Goal: Task Accomplishment & Management: Use online tool/utility

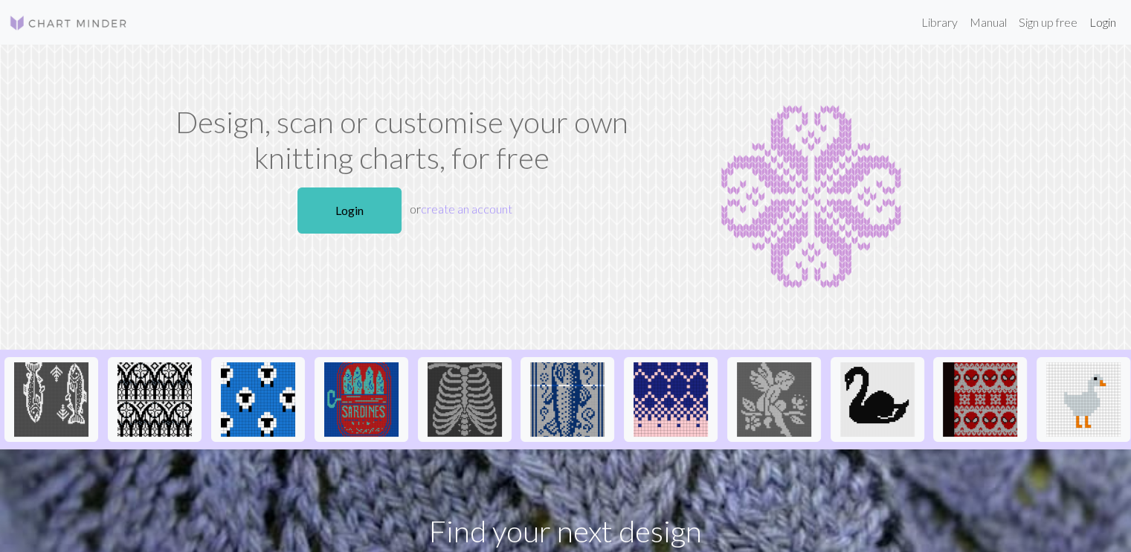
click at [1116, 26] on link "Login" at bounding box center [1103, 22] width 39 height 30
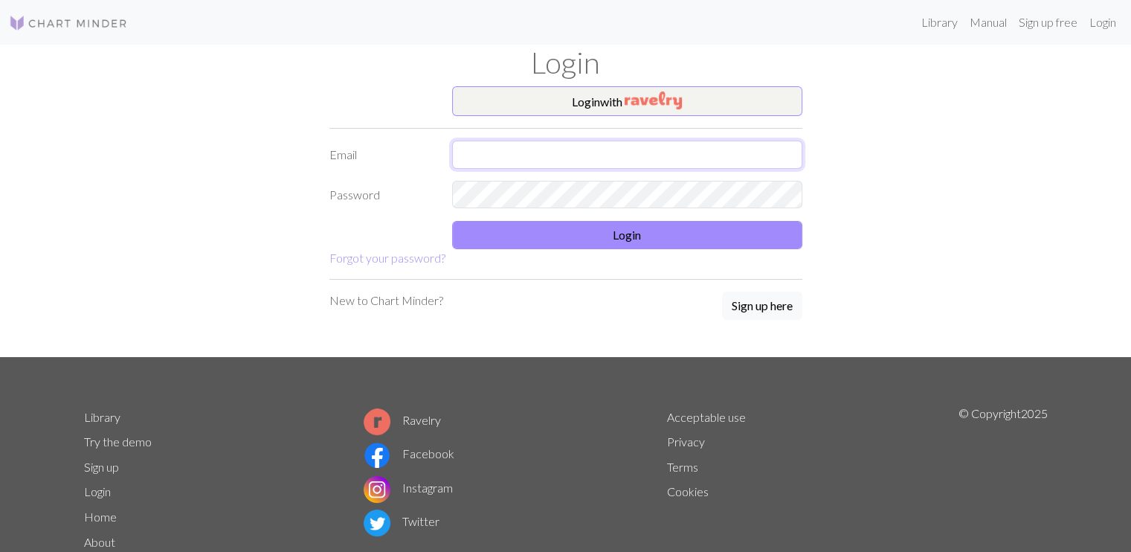
click at [497, 155] on input "text" at bounding box center [627, 155] width 350 height 28
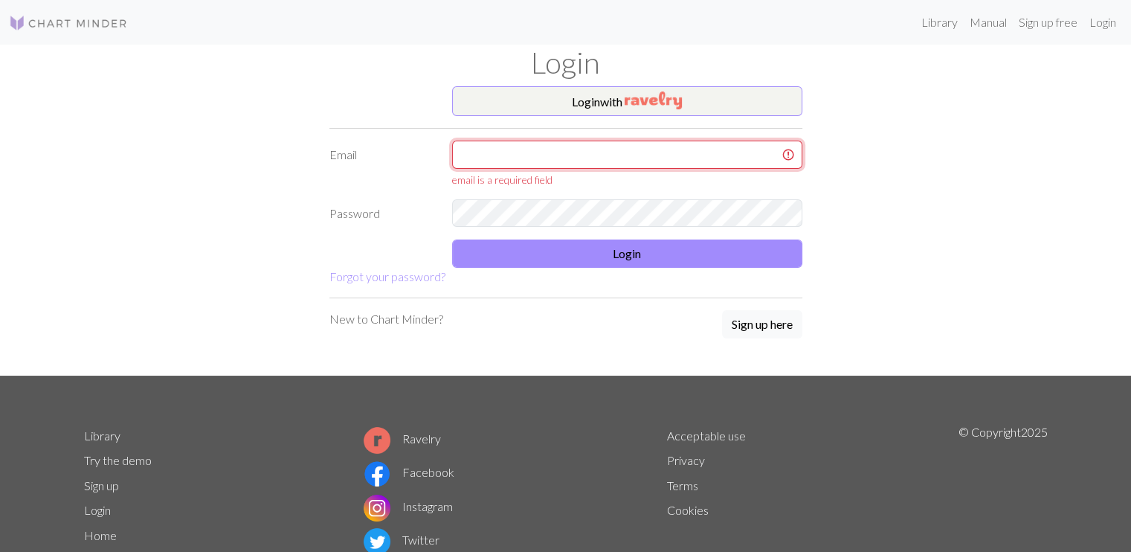
type input "tanskuliini85@gmail.com"
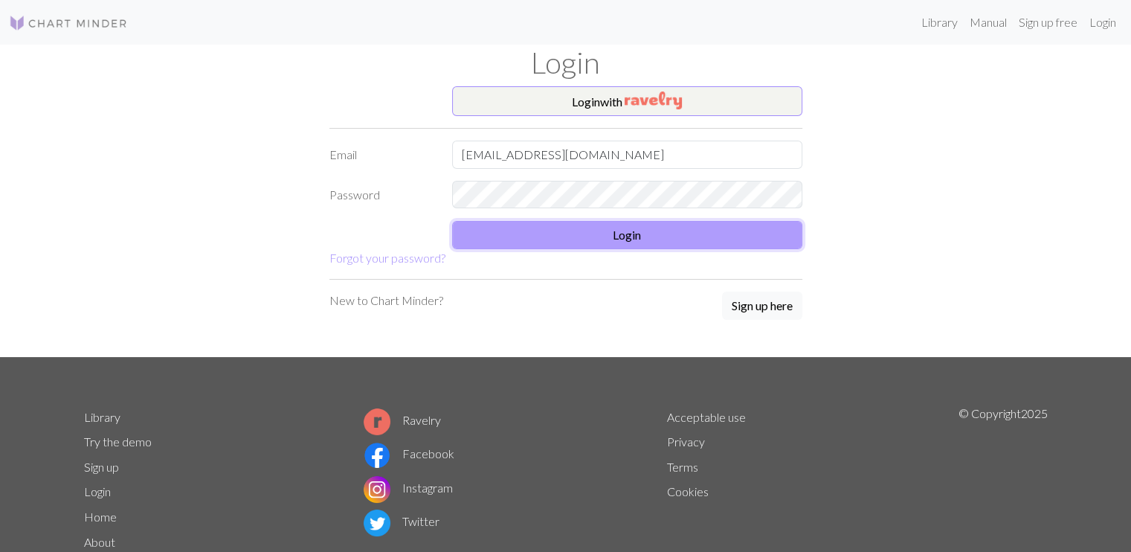
click at [637, 239] on button "Login" at bounding box center [627, 235] width 350 height 28
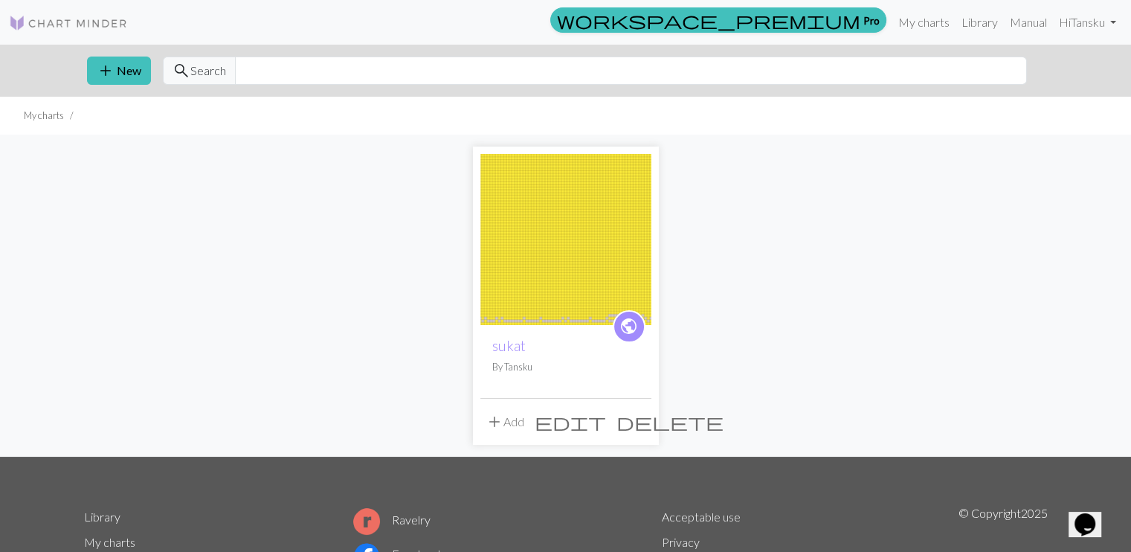
click at [606, 416] on span "edit" at bounding box center [570, 421] width 71 height 21
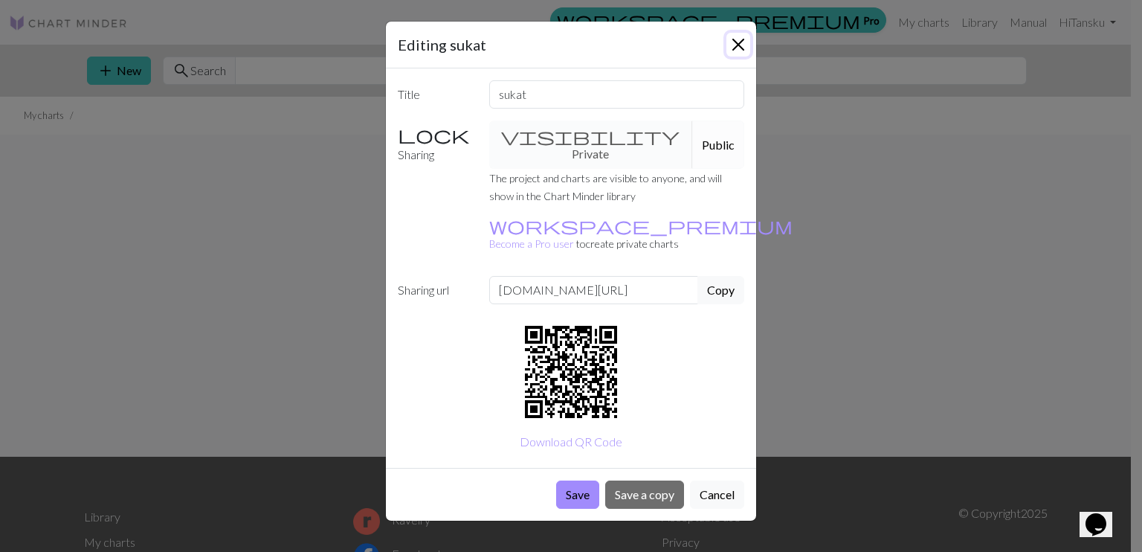
click at [745, 37] on button "Close" at bounding box center [739, 45] width 24 height 24
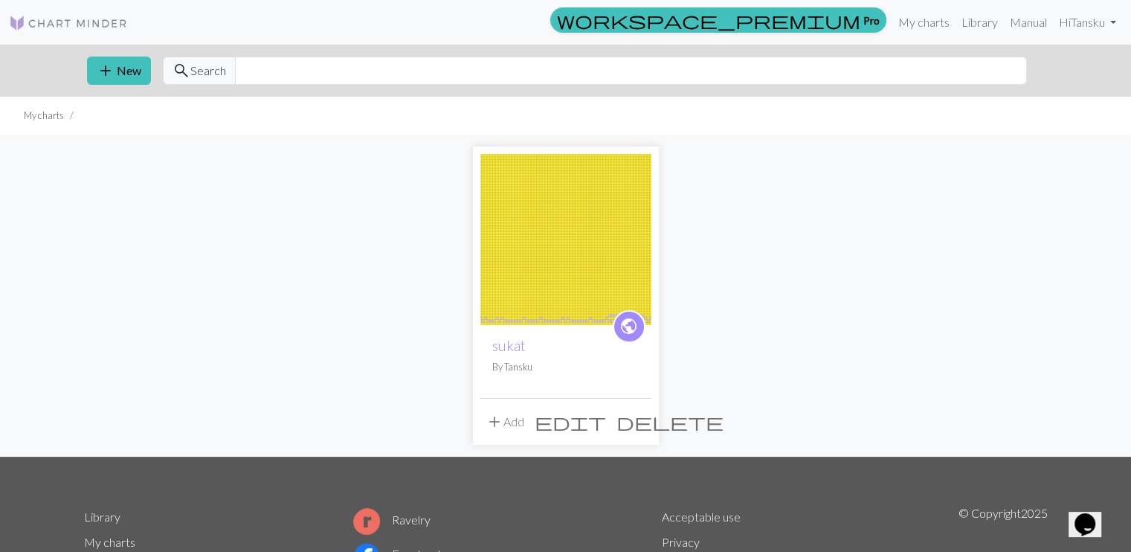
click at [566, 265] on img at bounding box center [565, 239] width 171 height 171
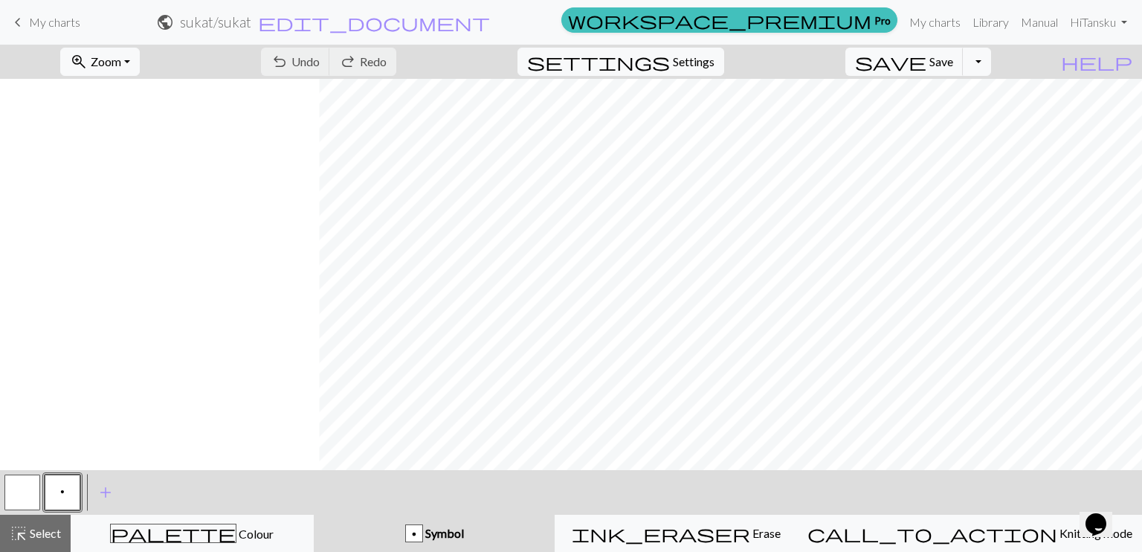
scroll to position [0, 354]
click at [30, 492] on button "button" at bounding box center [22, 493] width 36 height 36
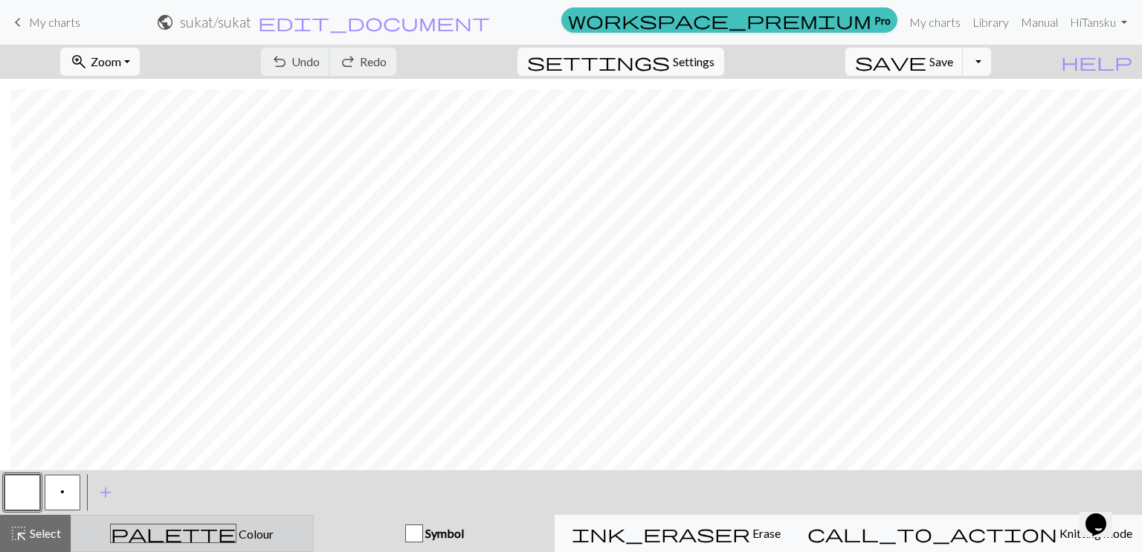
click at [199, 523] on button "palette Colour Colour" at bounding box center [192, 533] width 243 height 37
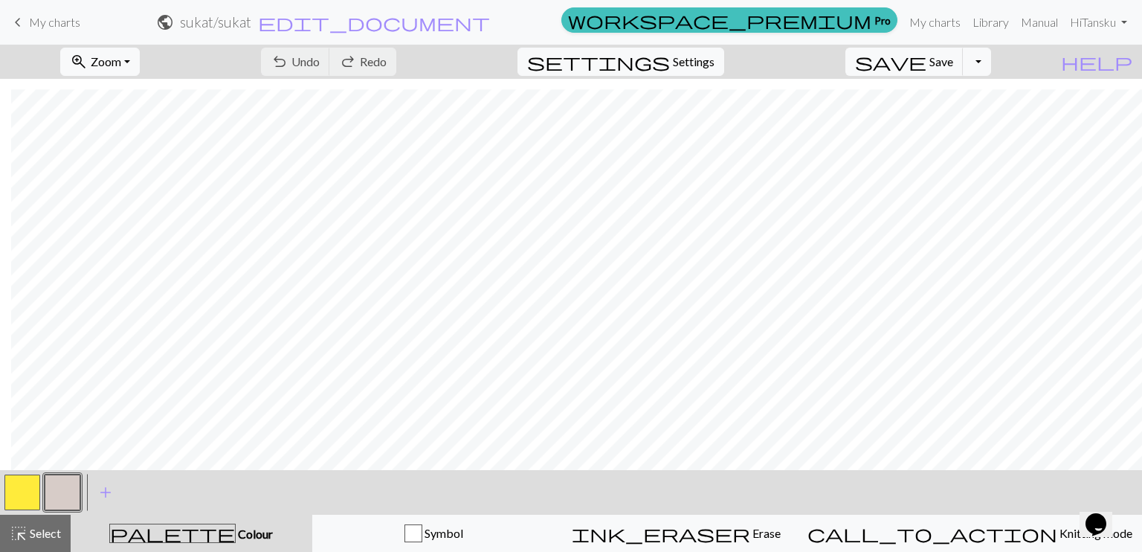
click at [20, 479] on button "button" at bounding box center [22, 493] width 36 height 36
click at [58, 492] on button "button" at bounding box center [63, 493] width 36 height 36
click at [320, 68] on span "Undo" at bounding box center [306, 61] width 28 height 14
drag, startPoint x: 15, startPoint y: 19, endPoint x: 649, endPoint y: 55, distance: 634.7
click at [14, 18] on span "keyboard_arrow_left" at bounding box center [18, 22] width 18 height 21
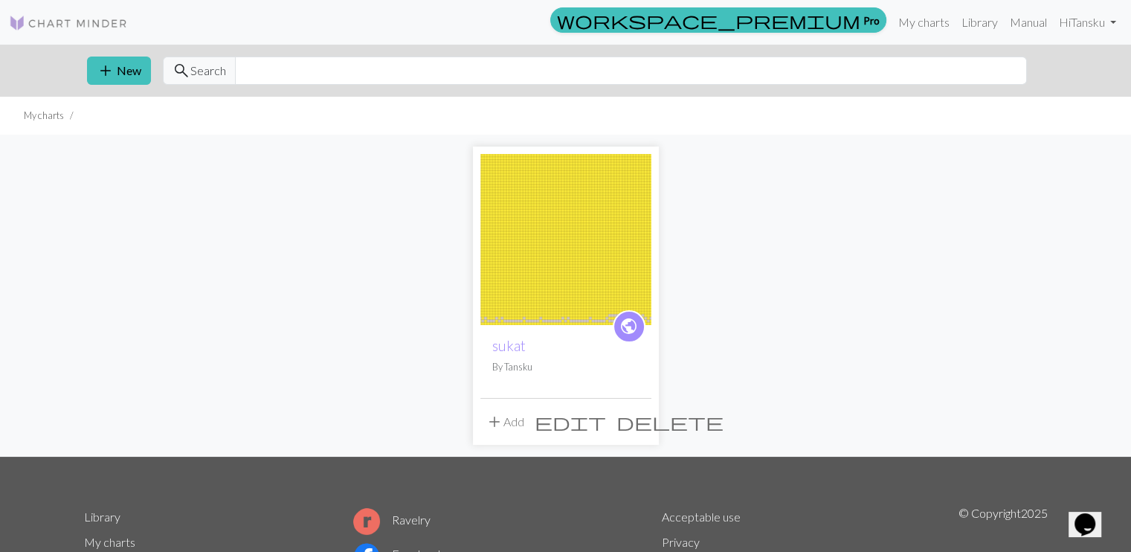
click at [640, 424] on span "delete" at bounding box center [670, 421] width 107 height 21
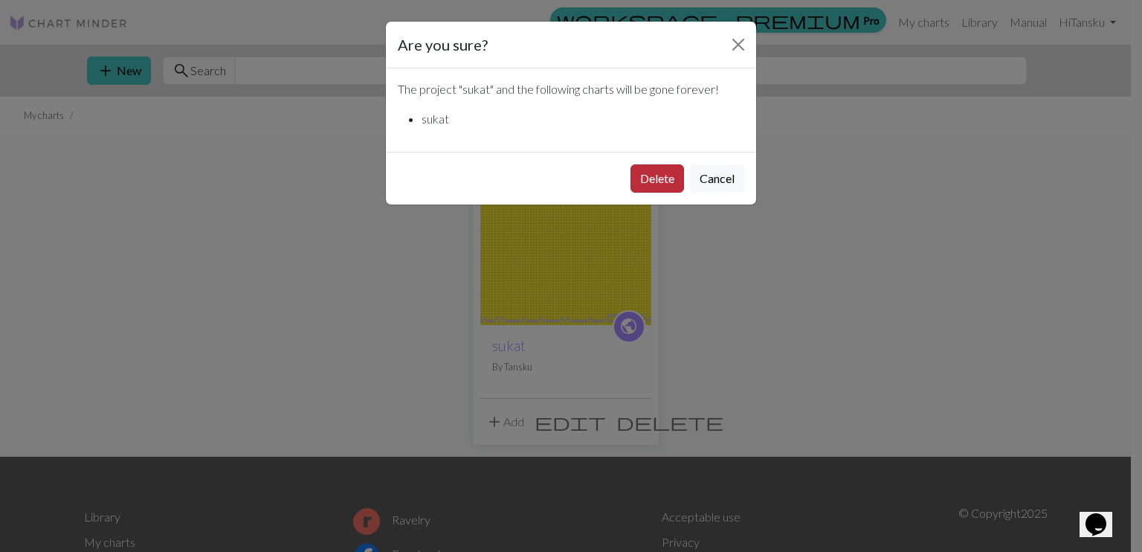
click at [663, 173] on button "Delete" at bounding box center [658, 178] width 54 height 28
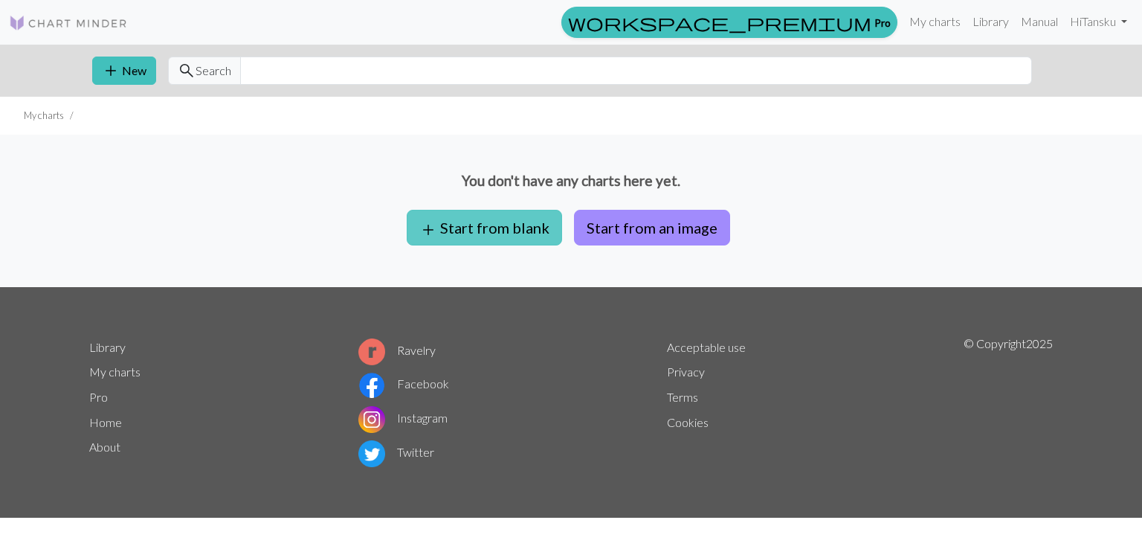
click at [486, 234] on button "add Start from blank" at bounding box center [484, 228] width 155 height 36
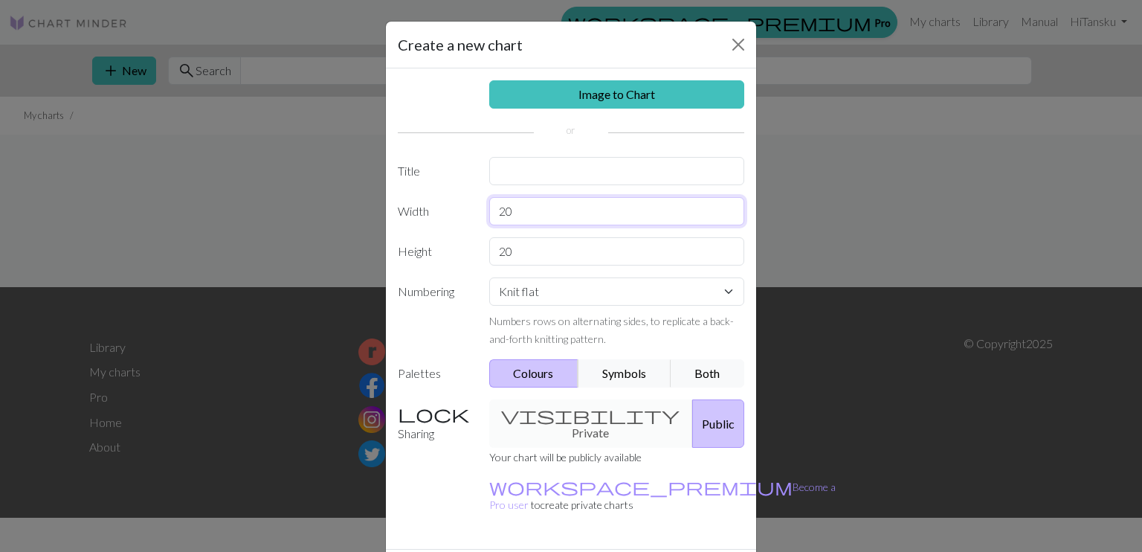
drag, startPoint x: 522, startPoint y: 209, endPoint x: 465, endPoint y: 211, distance: 57.3
click at [464, 212] on div "Width 20" at bounding box center [571, 211] width 364 height 28
drag, startPoint x: 765, startPoint y: 398, endPoint x: 595, endPoint y: 216, distance: 248.9
click at [595, 216] on input "20" at bounding box center [617, 211] width 256 height 28
drag, startPoint x: 595, startPoint y: 216, endPoint x: 555, endPoint y: 221, distance: 40.4
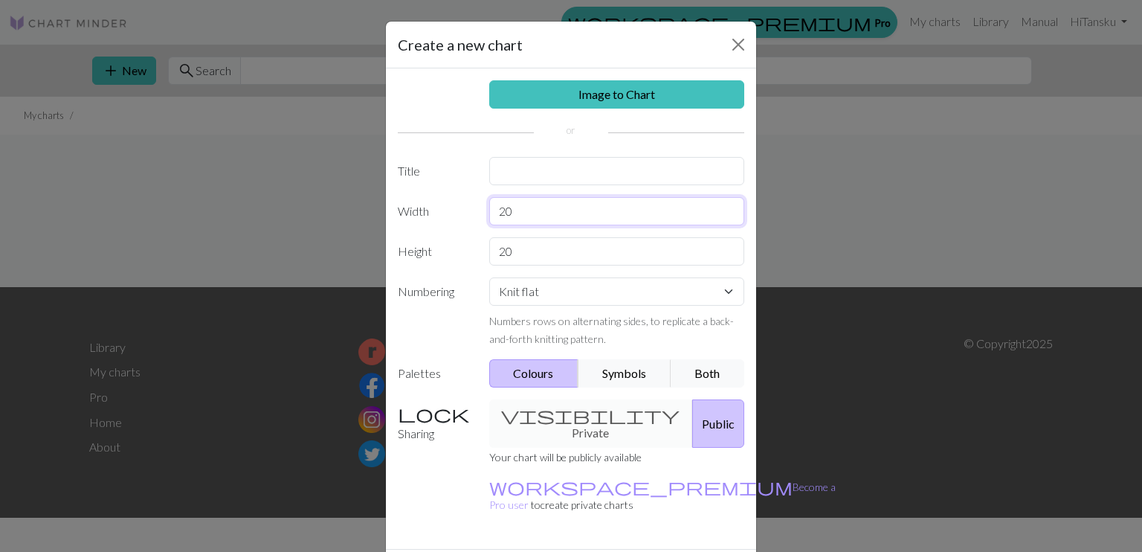
click at [555, 221] on input "20" at bounding box center [617, 211] width 256 height 28
type input "71"
click at [550, 182] on input "text" at bounding box center [617, 171] width 256 height 28
type input "sukat"
click at [562, 295] on select "Knit flat Knit in the round Lace knitting Cross stitch" at bounding box center [617, 291] width 256 height 28
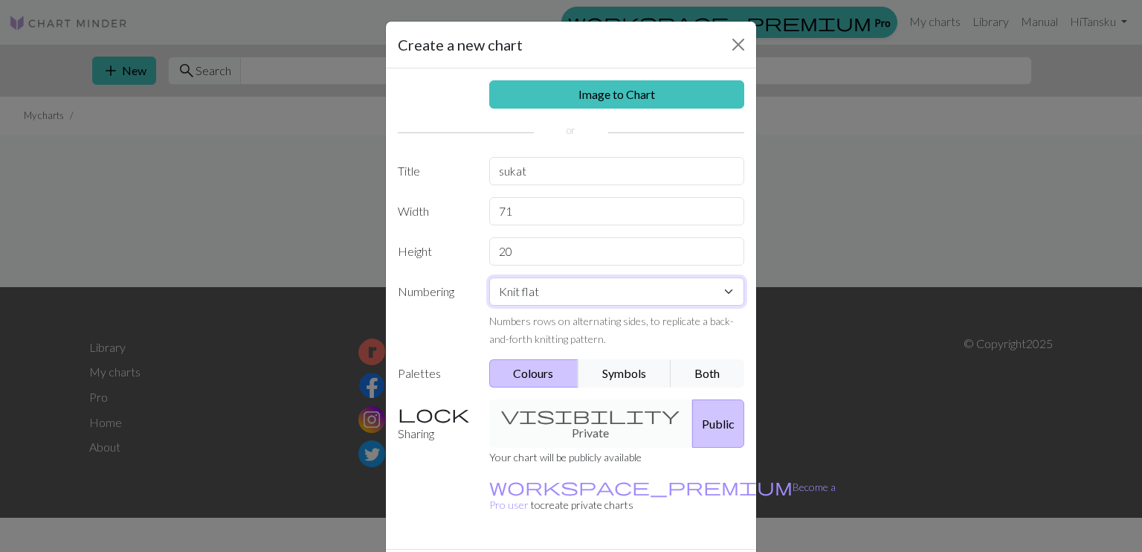
select select "round"
click at [489, 277] on select "Knit flat Knit in the round Lace knitting Cross stitch" at bounding box center [617, 291] width 256 height 28
drag, startPoint x: 557, startPoint y: 255, endPoint x: 521, endPoint y: 260, distance: 36.7
click at [521, 260] on input "20" at bounding box center [617, 251] width 256 height 28
drag, startPoint x: 518, startPoint y: 255, endPoint x: 479, endPoint y: 257, distance: 38.7
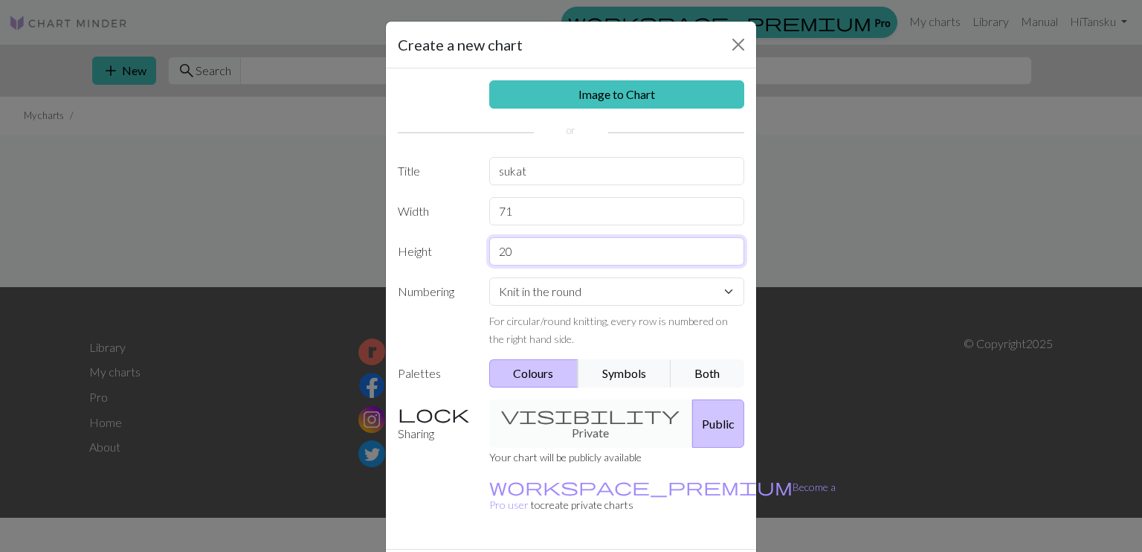
click at [480, 257] on div "20" at bounding box center [617, 251] width 274 height 28
type input "61"
click at [724, 383] on button "Both" at bounding box center [708, 373] width 74 height 28
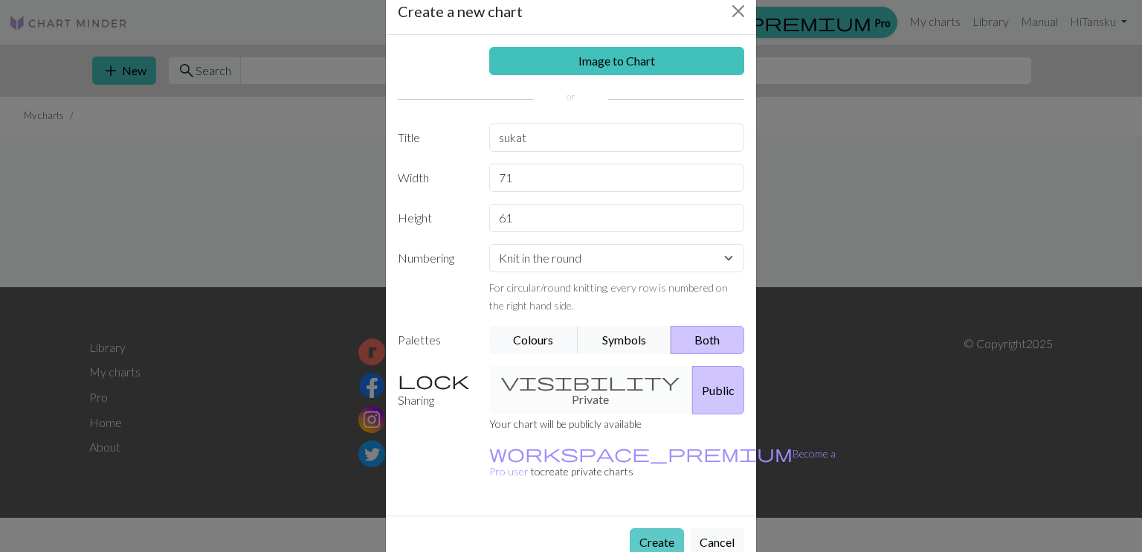
click at [667, 528] on button "Create" at bounding box center [657, 542] width 54 height 28
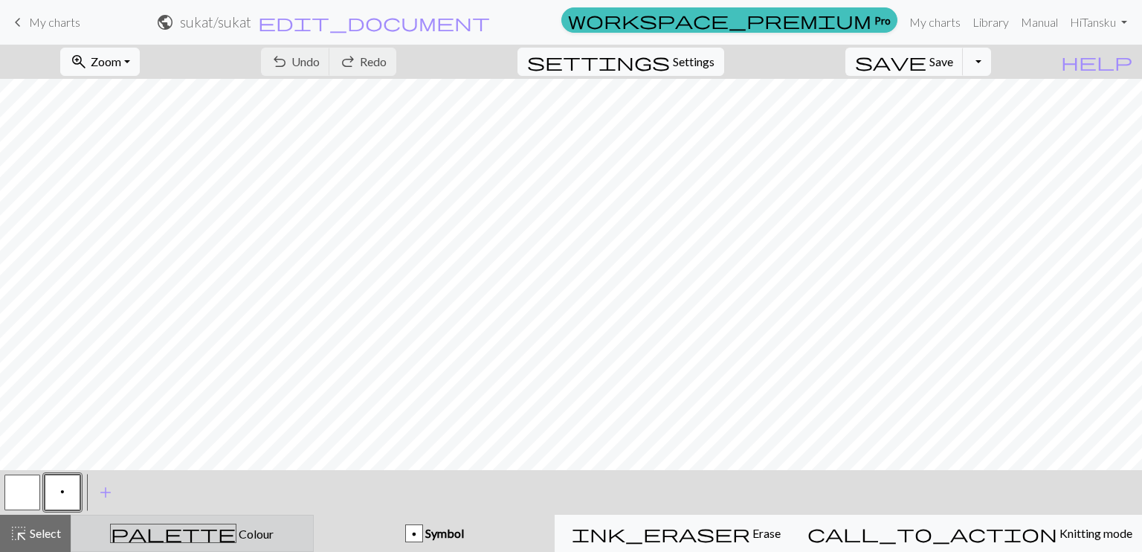
click at [116, 537] on div "palette Colour Colour" at bounding box center [192, 533] width 224 height 19
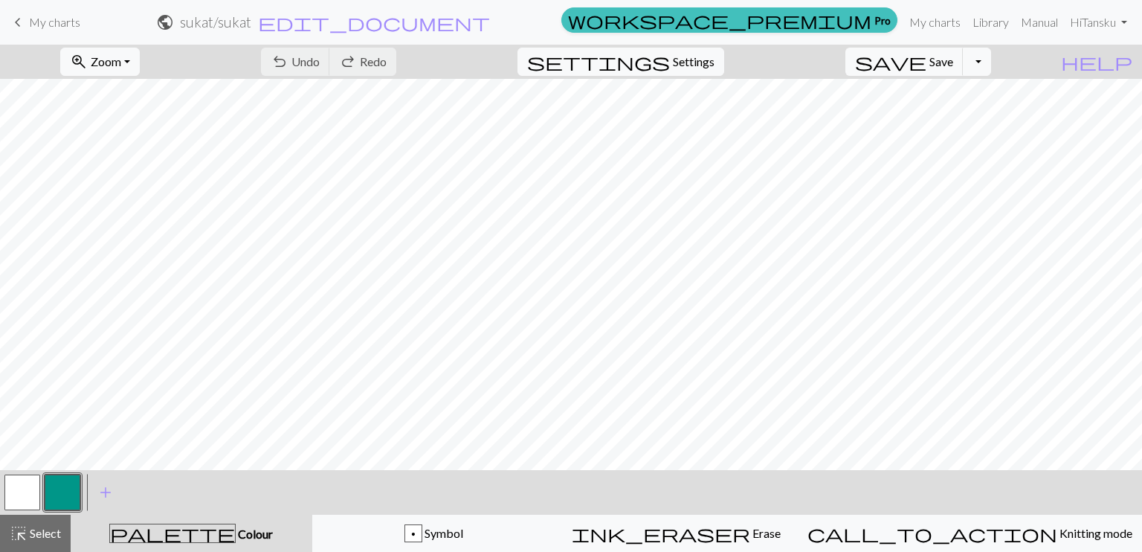
click at [27, 501] on button "button" at bounding box center [22, 493] width 36 height 36
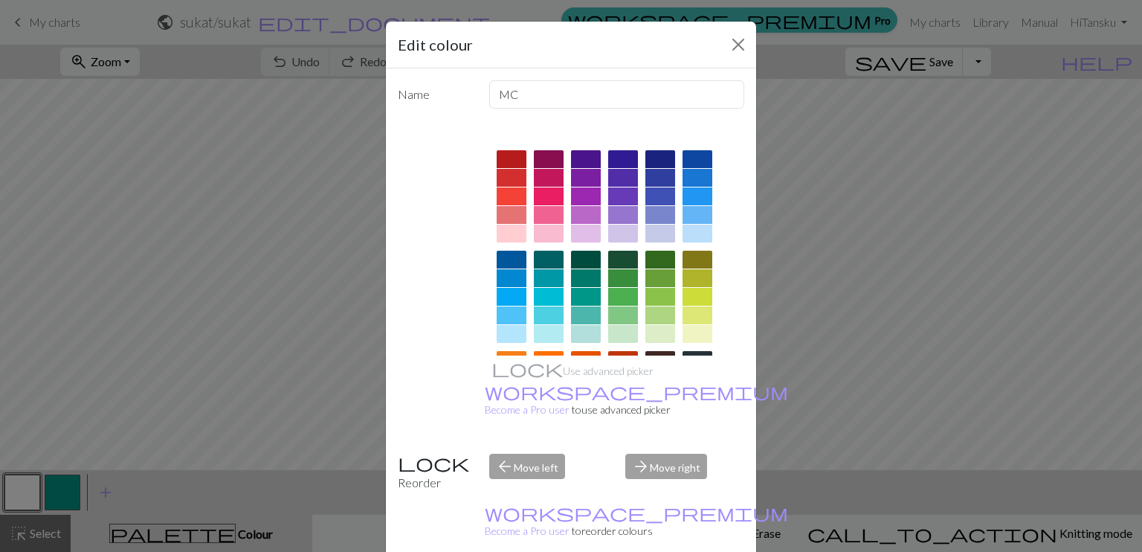
scroll to position [74, 0]
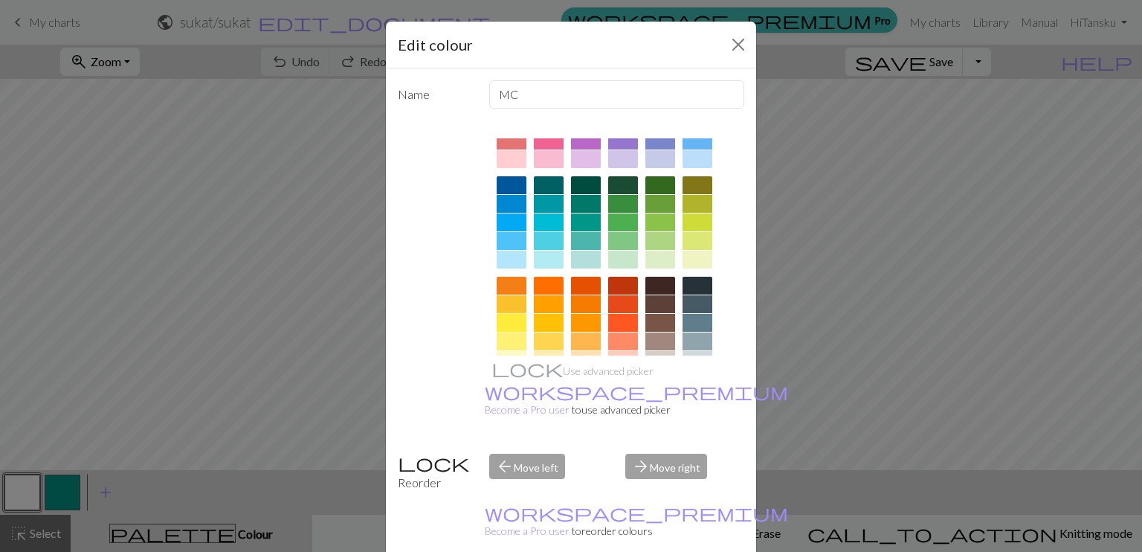
click at [502, 318] on div at bounding box center [512, 323] width 30 height 18
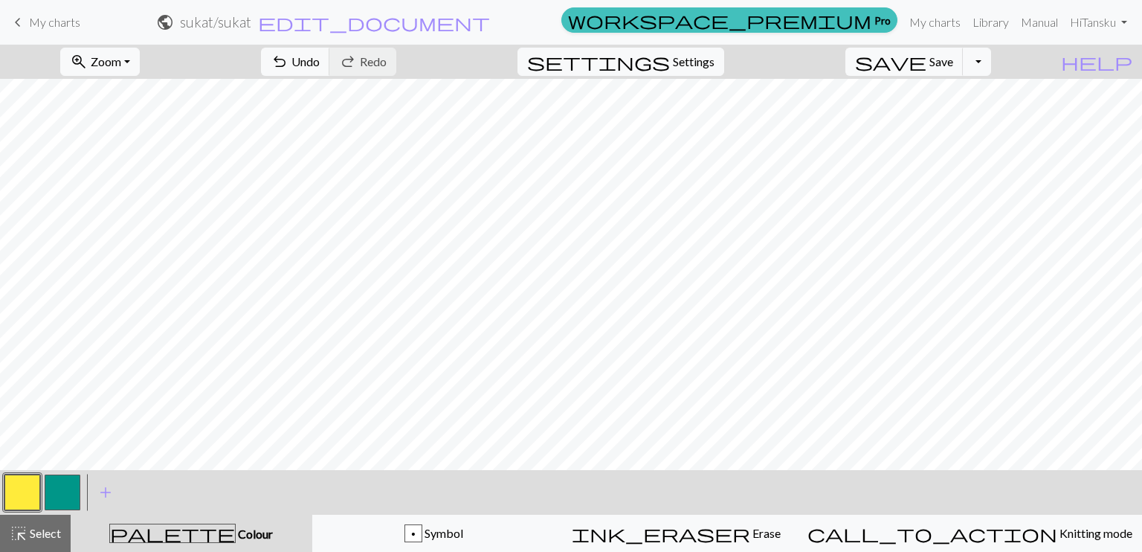
click at [76, 506] on button "button" at bounding box center [63, 493] width 36 height 36
click at [68, 499] on button "button" at bounding box center [63, 493] width 36 height 36
click at [68, 499] on div "Edit colour Name CC1 Use advanced picker workspace_premium Become a Pro user to…" at bounding box center [571, 276] width 1142 height 552
click at [71, 489] on button "button" at bounding box center [63, 493] width 36 height 36
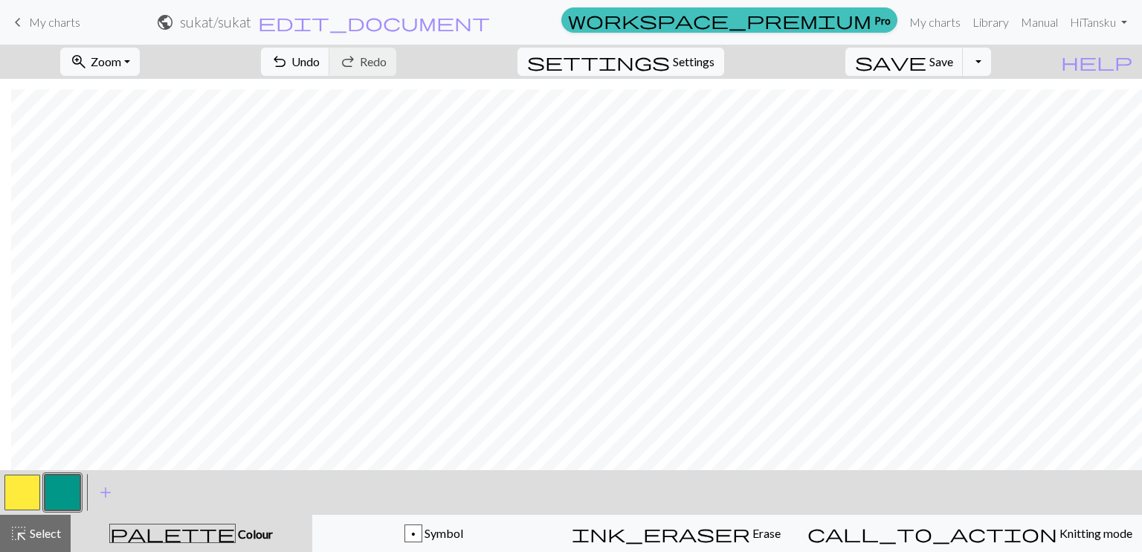
click at [73, 493] on button "button" at bounding box center [63, 493] width 36 height 36
click at [73, 493] on div "Edit colour Name CC1 Use advanced picker workspace_premium Become a Pro user to…" at bounding box center [571, 276] width 1142 height 552
click at [65, 496] on button "button" at bounding box center [63, 493] width 36 height 36
click at [65, 496] on div "Edit colour Name CC1 Use advanced picker workspace_premium Become a Pro user to…" at bounding box center [571, 276] width 1142 height 552
click at [65, 496] on button "button" at bounding box center [63, 493] width 36 height 36
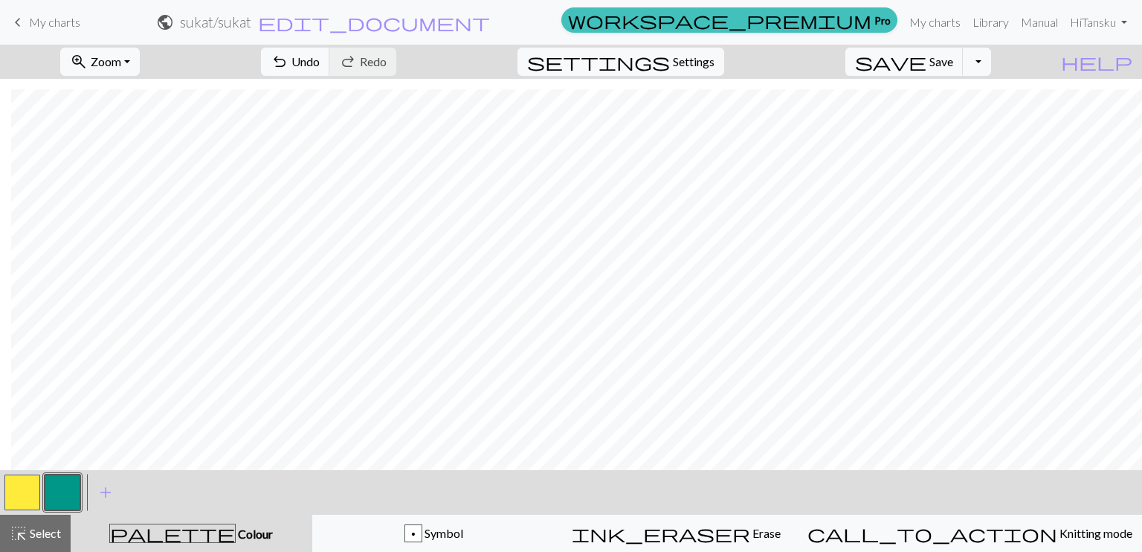
click at [65, 496] on div "Edit colour Name CC1 Use advanced picker workspace_premium Become a Pro user to…" at bounding box center [571, 276] width 1142 height 552
click at [65, 496] on button "button" at bounding box center [63, 493] width 36 height 36
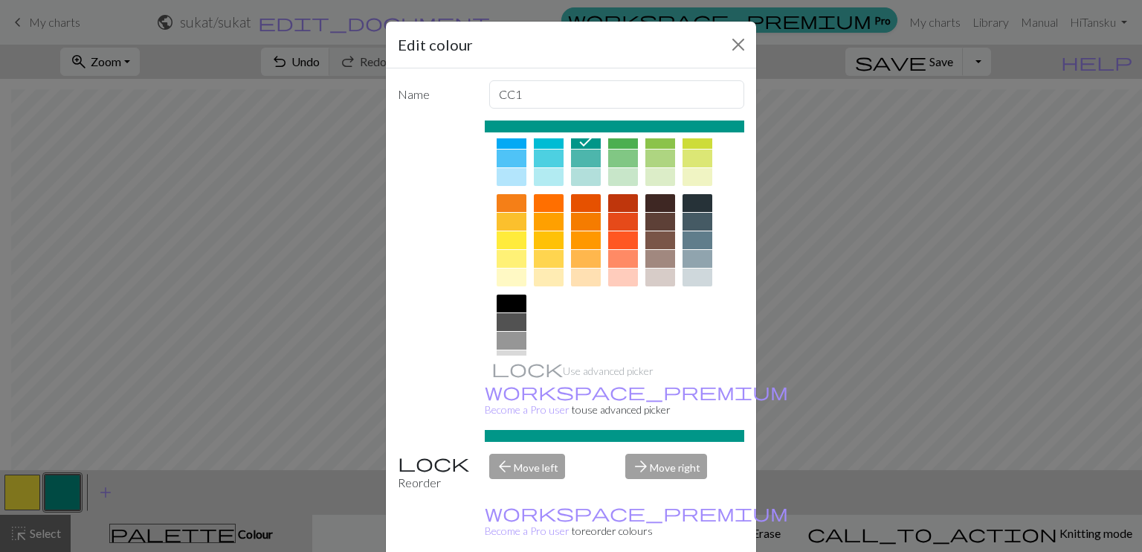
scroll to position [205, 0]
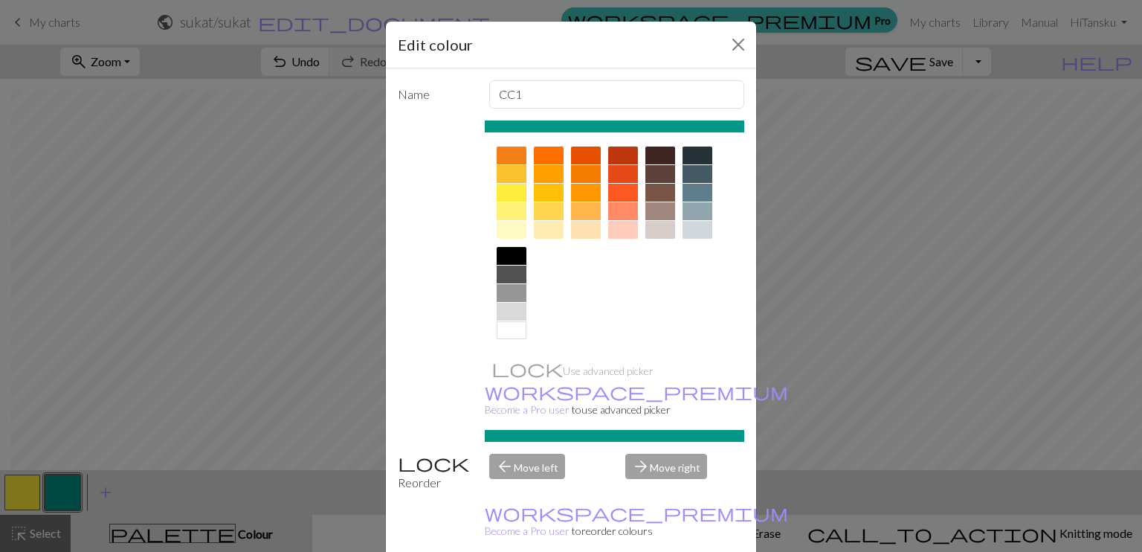
click at [652, 234] on div at bounding box center [661, 230] width 30 height 18
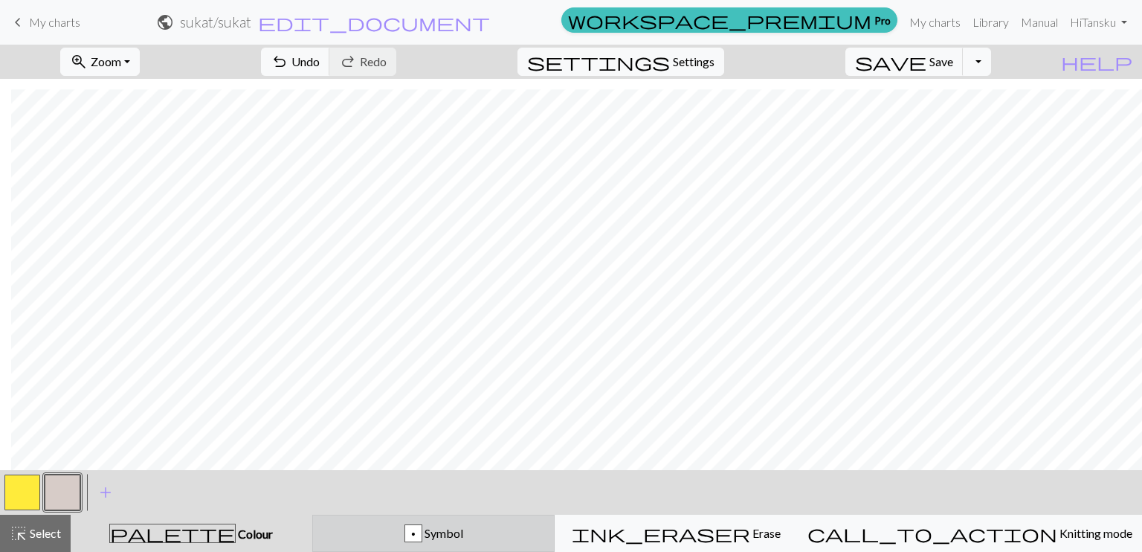
click at [449, 547] on button "p Symbol" at bounding box center [433, 533] width 243 height 37
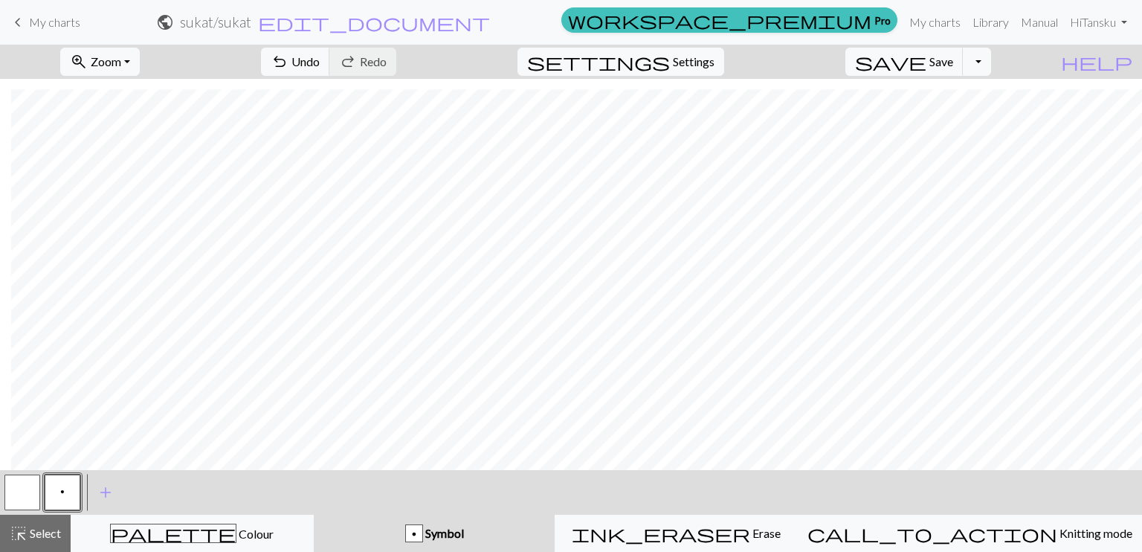
click at [9, 492] on button "button" at bounding box center [22, 493] width 36 height 36
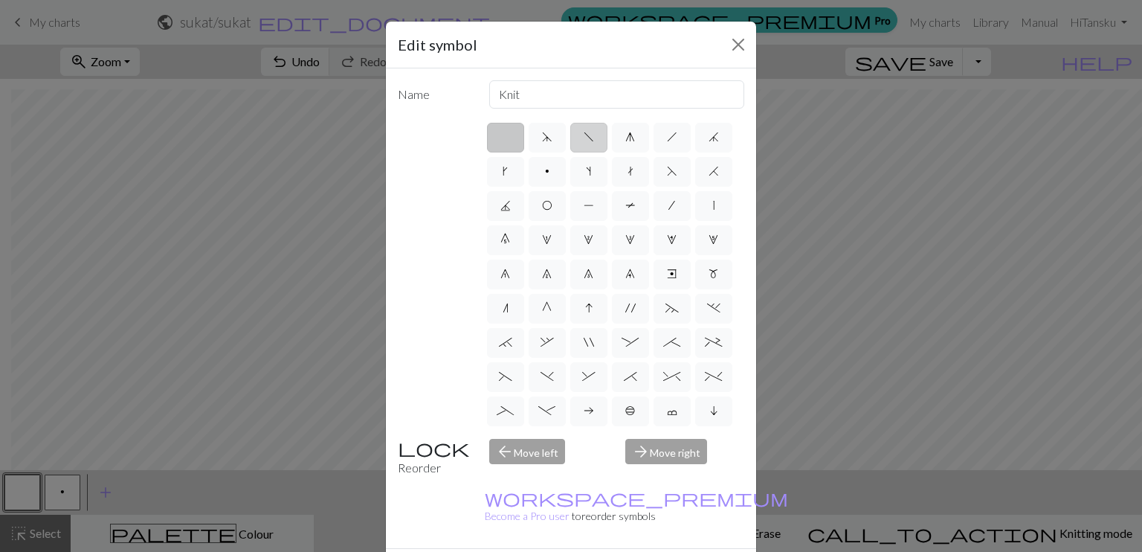
click at [584, 139] on span "f" at bounding box center [589, 137] width 10 height 12
click at [584, 138] on input "f" at bounding box center [589, 133] width 10 height 10
radio input "true"
type input "left leaning decrease"
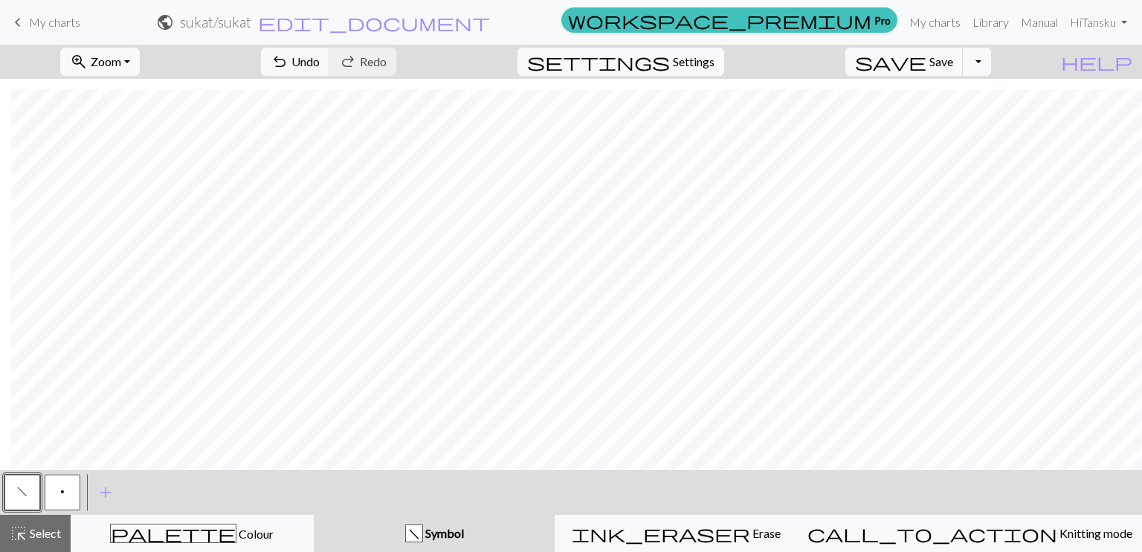
click at [60, 495] on span "p" at bounding box center [62, 492] width 4 height 12
click at [59, 495] on div "Edit symbol Name Purl d f g h j k p s t F H J O P T / | 0 1 2 3 4 5 6 7 8 9 e m…" at bounding box center [571, 276] width 1142 height 552
click at [15, 500] on button "f" at bounding box center [22, 493] width 36 height 36
click at [23, 493] on span "f" at bounding box center [22, 492] width 10 height 12
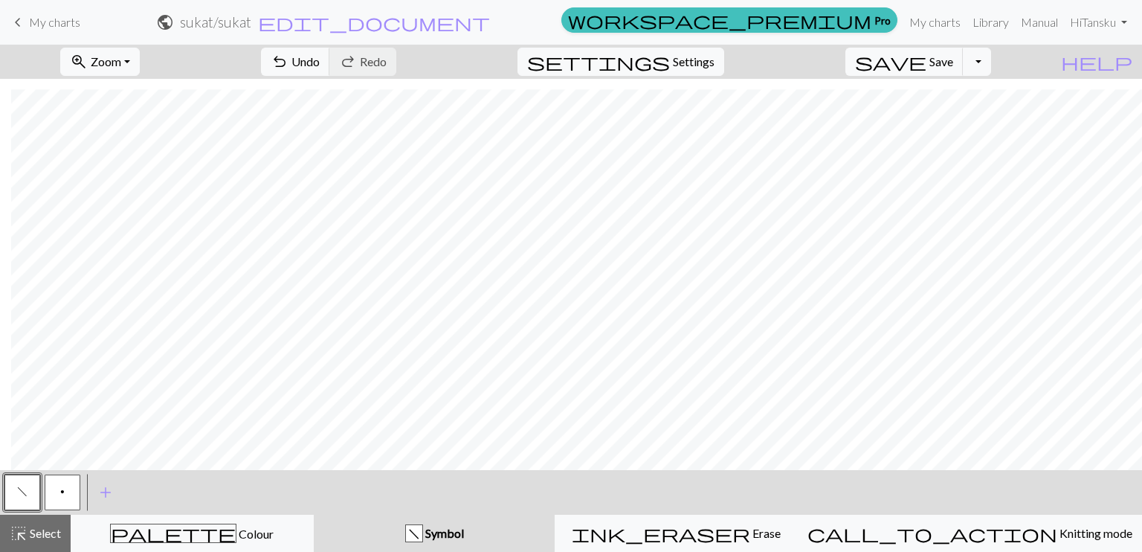
click at [23, 493] on div "Edit symbol Name left leaning decrease d f g h j k p s t F H J O P T / | 0 1 2 …" at bounding box center [571, 276] width 1142 height 552
click at [24, 493] on span "f" at bounding box center [22, 492] width 10 height 12
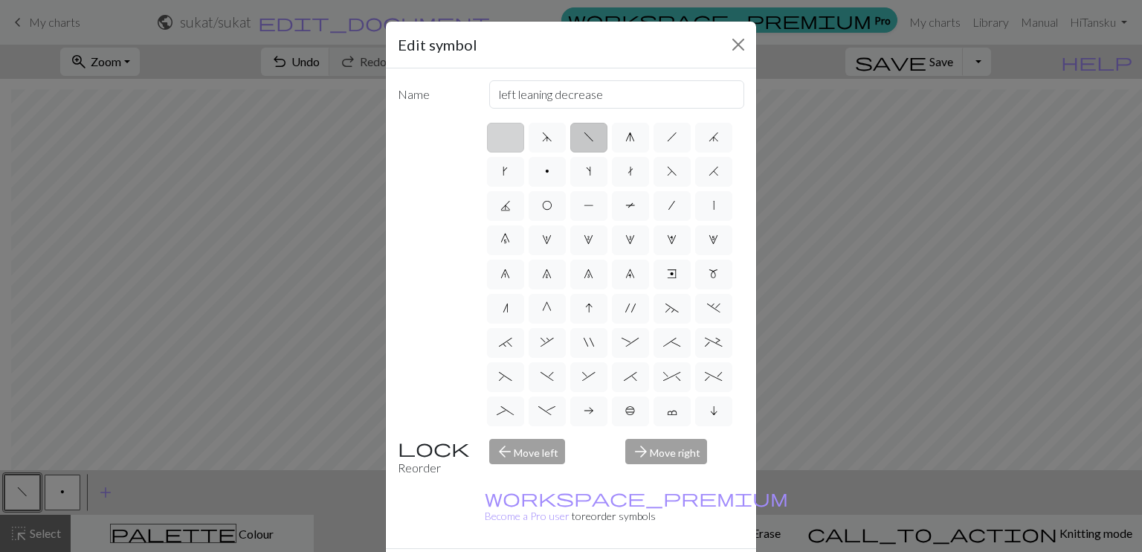
click at [511, 146] on label at bounding box center [505, 138] width 37 height 30
click at [511, 138] on input "radio" at bounding box center [511, 133] width 10 height 10
radio input "true"
type input "Knit"
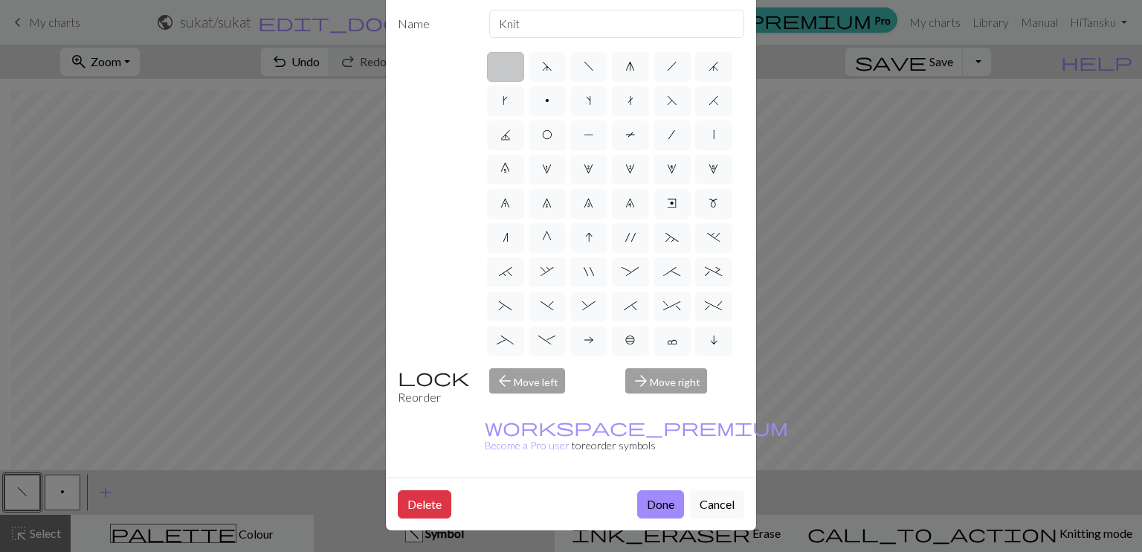
scroll to position [132, 0]
click at [653, 490] on button "Done" at bounding box center [660, 504] width 47 height 28
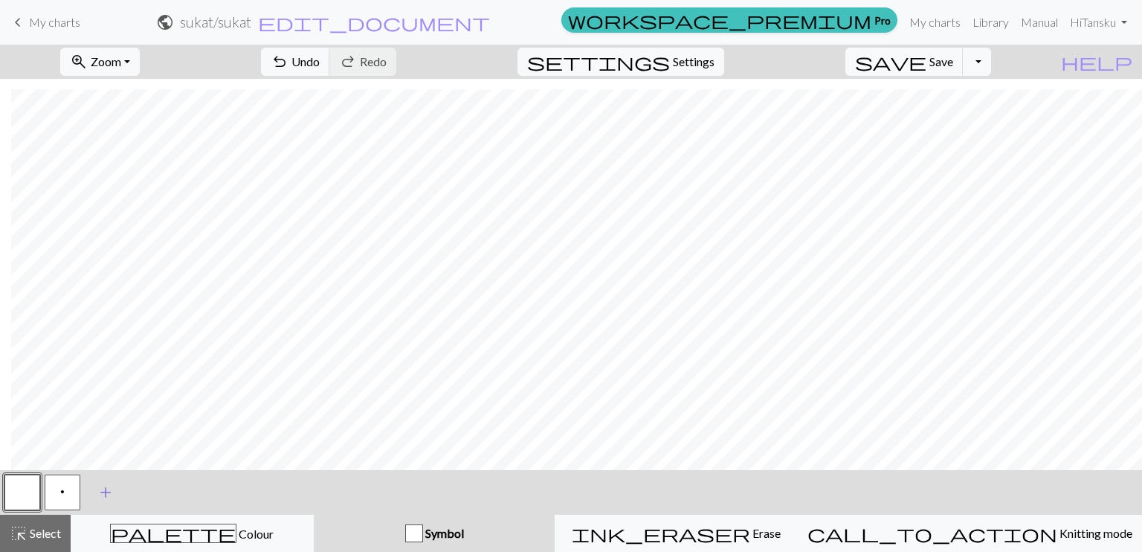
click at [107, 487] on span "add" at bounding box center [106, 492] width 18 height 21
click at [66, 504] on button "p" at bounding box center [63, 493] width 36 height 36
click at [66, 504] on div "Edit symbol Name Purl d f g h j k p s t F H J O P T / | 0 1 2 3 4 5 6 7 8 9 e m…" at bounding box center [571, 276] width 1142 height 552
click at [104, 489] on button "button" at bounding box center [103, 493] width 36 height 36
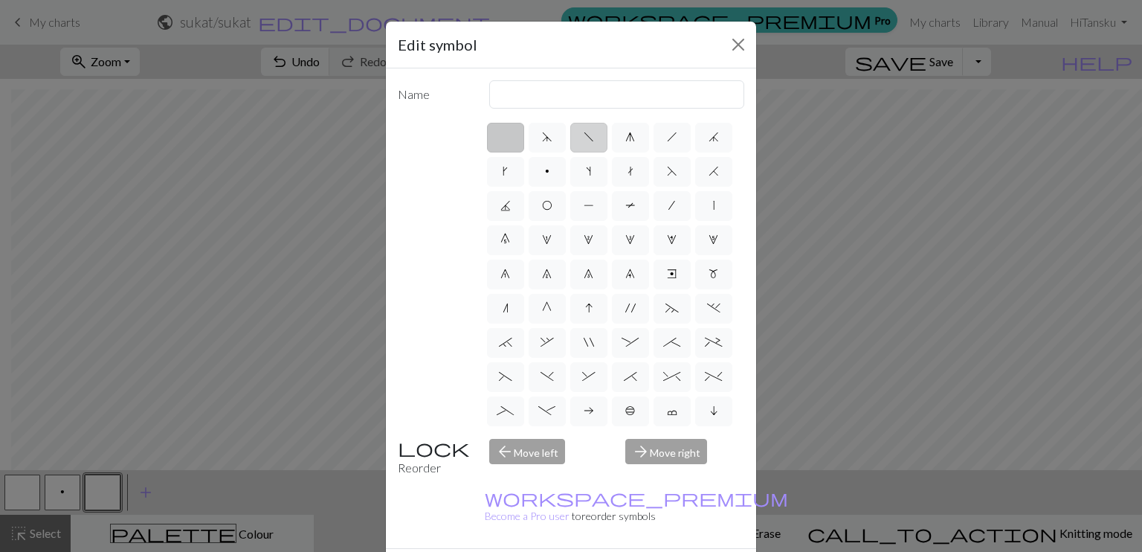
click at [585, 132] on span "f" at bounding box center [589, 137] width 10 height 12
click at [585, 132] on input "f" at bounding box center [589, 133] width 10 height 10
radio input "true"
type input "left leaning decrease"
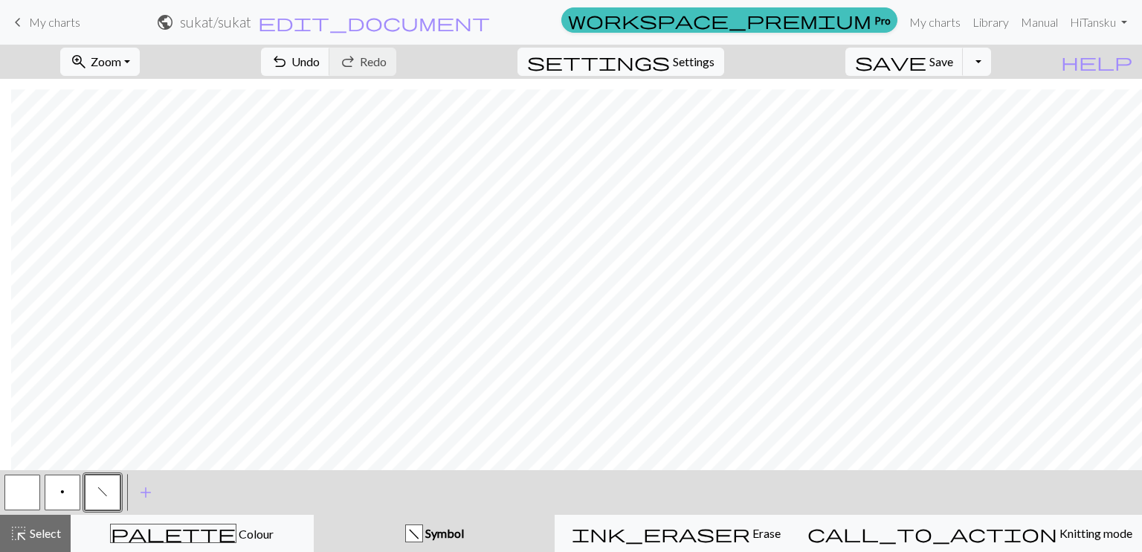
click at [65, 489] on button "p" at bounding box center [63, 493] width 36 height 36
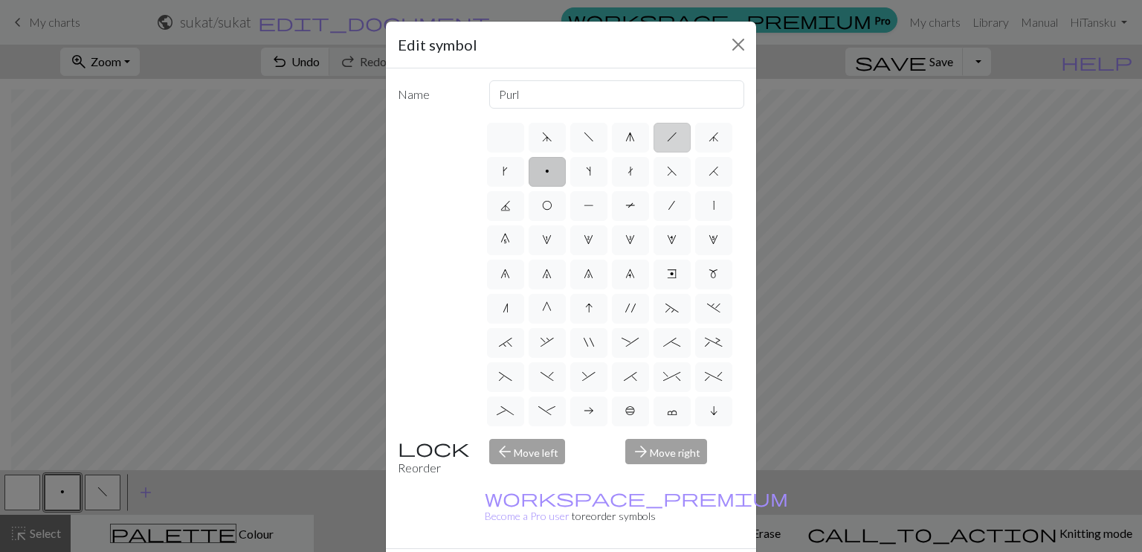
click at [657, 142] on label "h" at bounding box center [672, 138] width 37 height 30
click at [667, 138] on input "h" at bounding box center [672, 133] width 10 height 10
radio input "true"
type input "right leaning decrease"
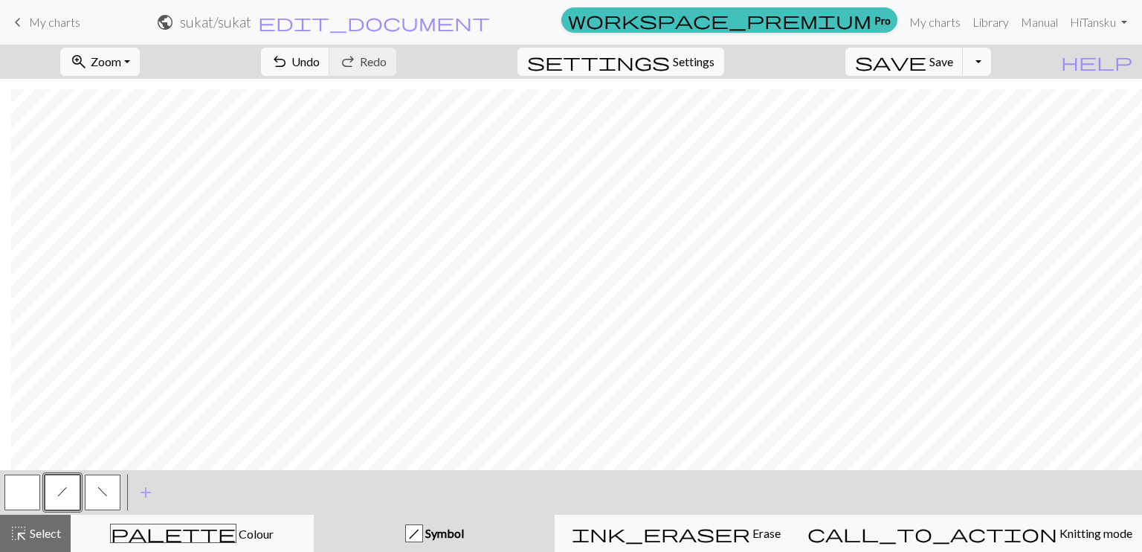
click at [22, 501] on button "button" at bounding box center [22, 493] width 36 height 36
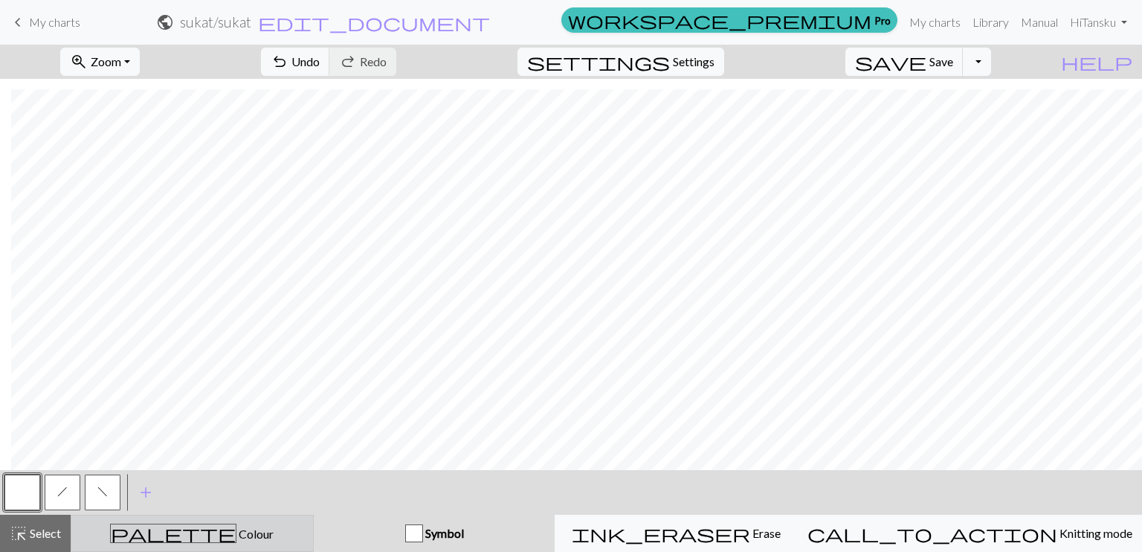
click at [182, 538] on span "palette" at bounding box center [173, 533] width 125 height 21
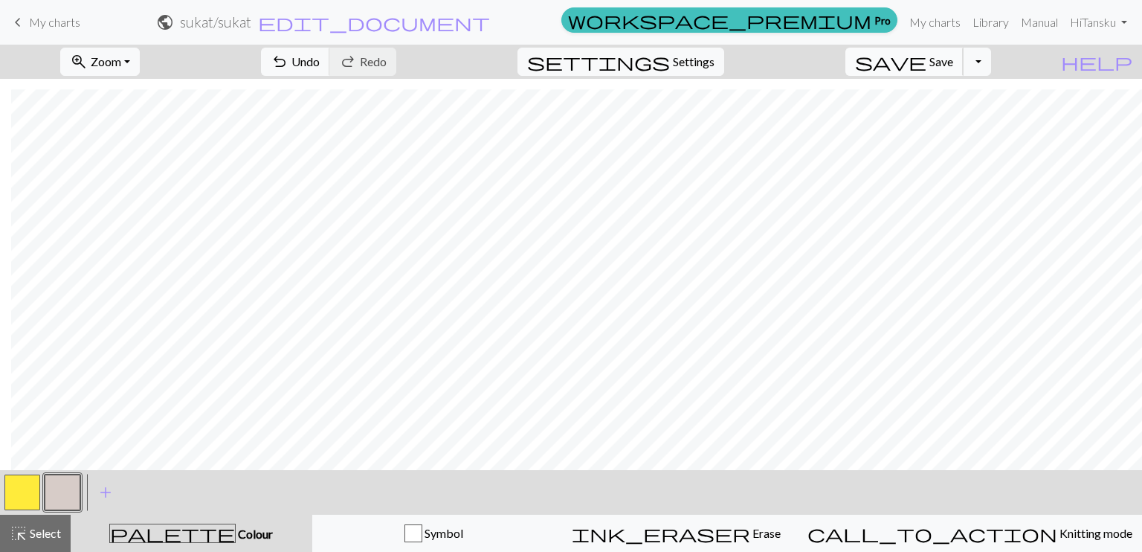
click at [951, 69] on button "save Save Save" at bounding box center [905, 62] width 118 height 28
click at [953, 62] on span "Save" at bounding box center [942, 61] width 24 height 14
click at [927, 55] on span "save" at bounding box center [890, 61] width 71 height 21
click at [953, 61] on span "Save" at bounding box center [942, 61] width 24 height 14
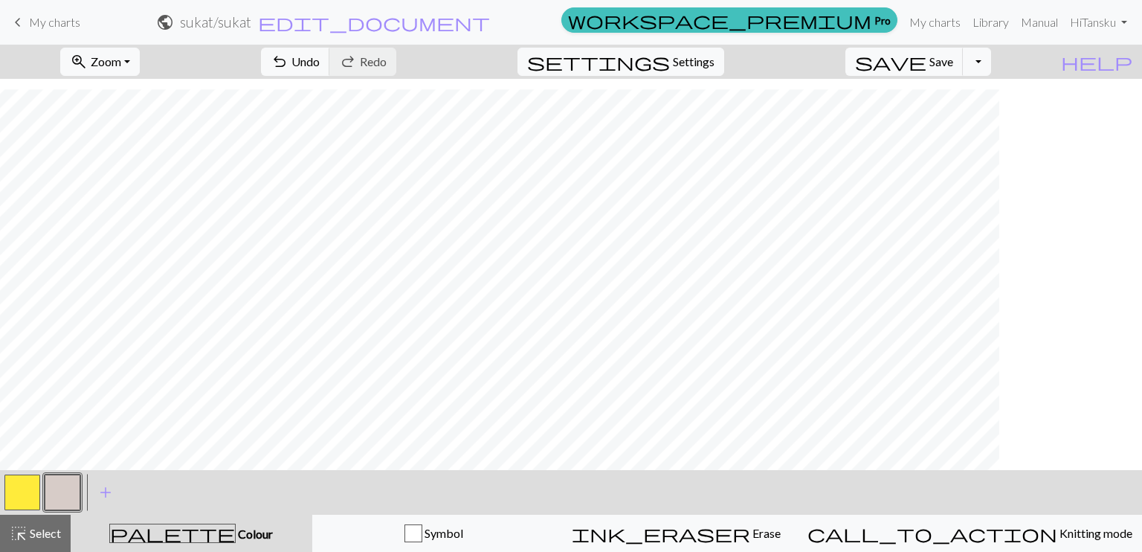
scroll to position [594, 51]
click at [35, 485] on button "button" at bounding box center [22, 493] width 36 height 36
click at [67, 492] on button "button" at bounding box center [63, 493] width 36 height 36
click at [927, 68] on span "save" at bounding box center [890, 61] width 71 height 21
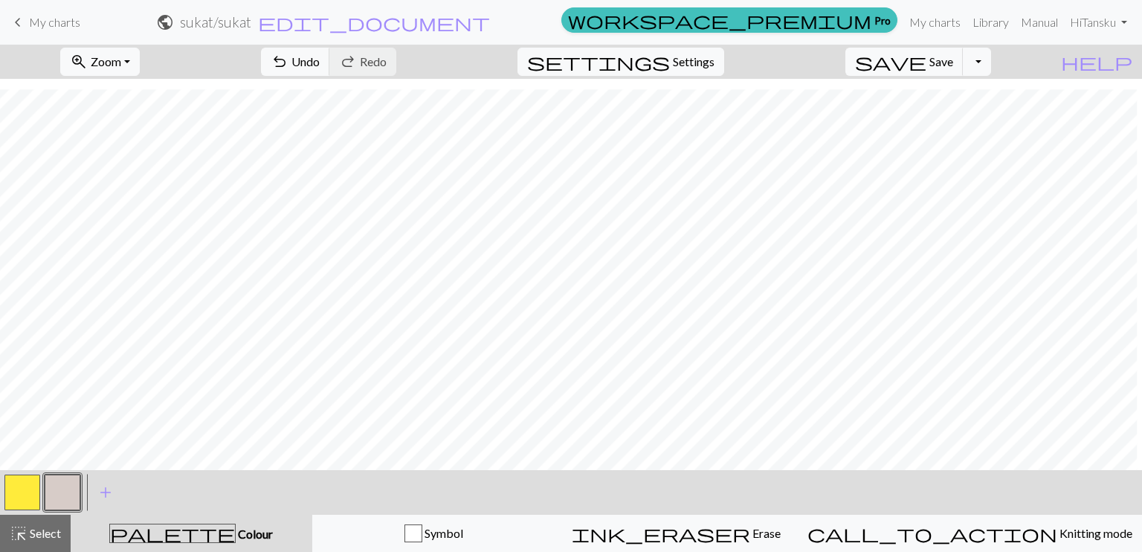
scroll to position [594, 151]
drag, startPoint x: 48, startPoint y: 491, endPoint x: 58, endPoint y: 486, distance: 11.3
click at [58, 486] on button "button" at bounding box center [63, 493] width 36 height 36
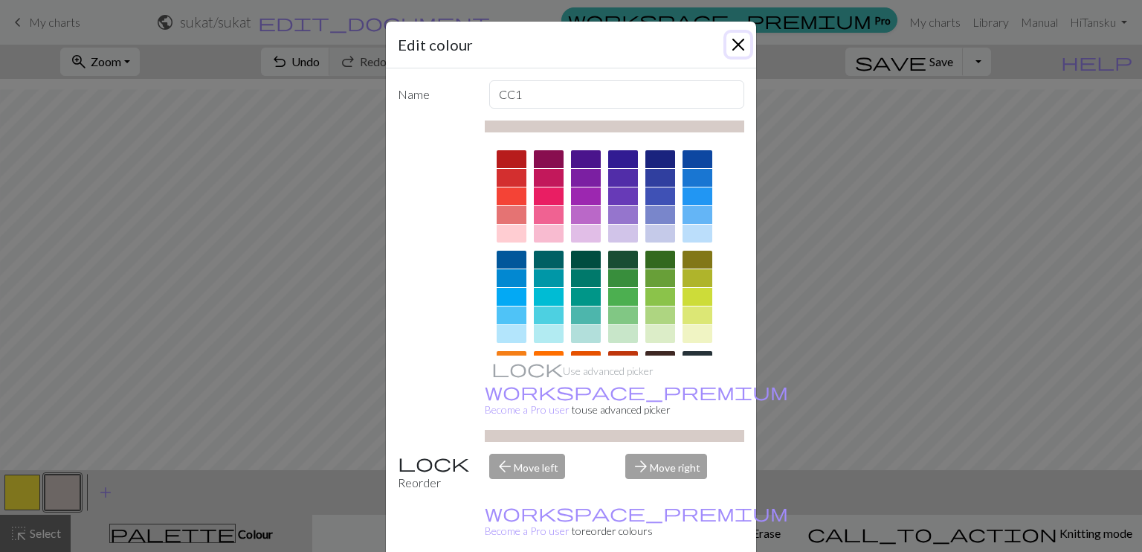
click at [733, 50] on button "Close" at bounding box center [739, 45] width 24 height 24
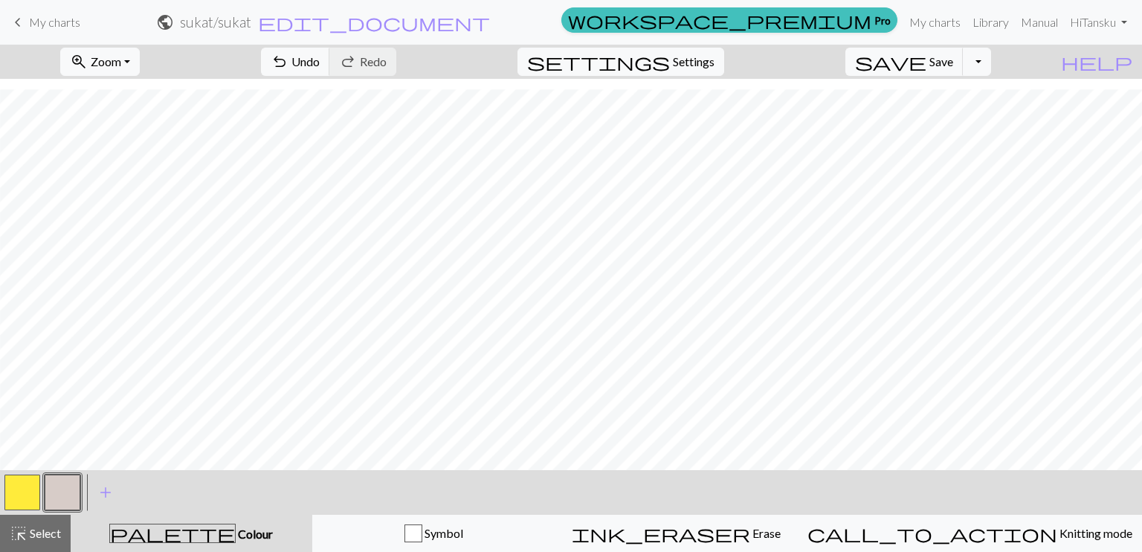
click at [19, 491] on button "button" at bounding box center [22, 493] width 36 height 36
click at [59, 487] on button "button" at bounding box center [63, 493] width 36 height 36
click at [953, 65] on span "Save" at bounding box center [942, 61] width 24 height 14
click at [16, 19] on span "keyboard_arrow_left" at bounding box center [18, 22] width 18 height 21
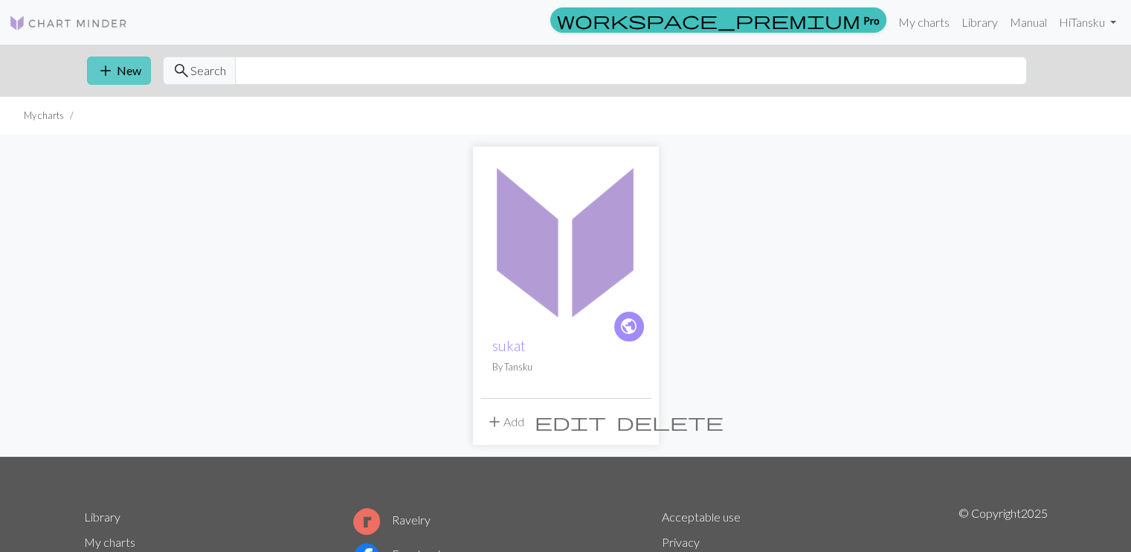
click at [115, 74] on button "add New" at bounding box center [119, 71] width 64 height 28
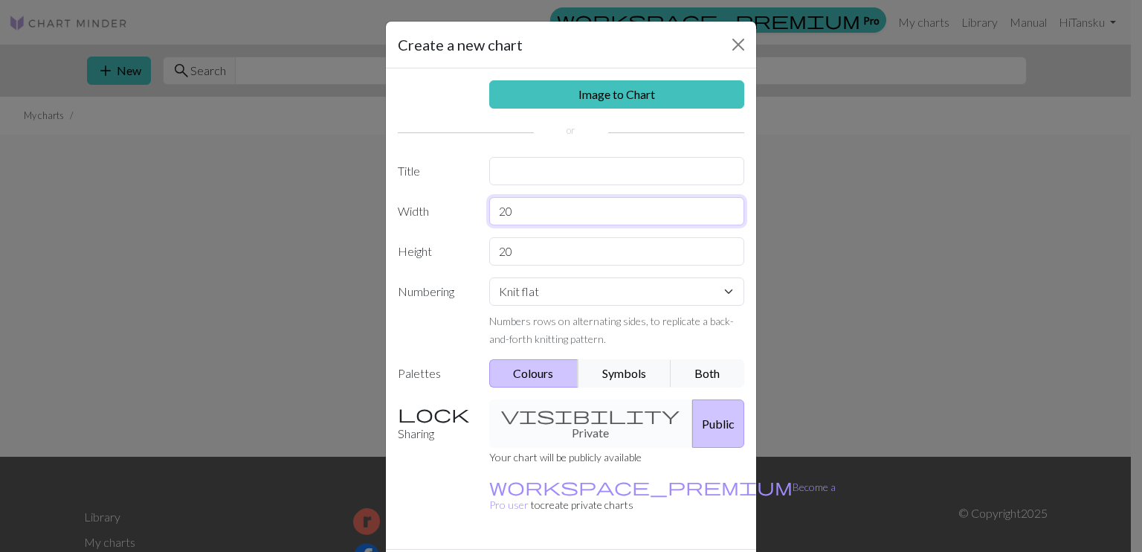
drag, startPoint x: 546, startPoint y: 216, endPoint x: 393, endPoint y: 219, distance: 153.3
click at [393, 219] on div "Width 20" at bounding box center [571, 211] width 364 height 28
type input "71"
drag, startPoint x: 512, startPoint y: 245, endPoint x: 485, endPoint y: 257, distance: 30.0
click at [489, 257] on input "20" at bounding box center [617, 251] width 256 height 28
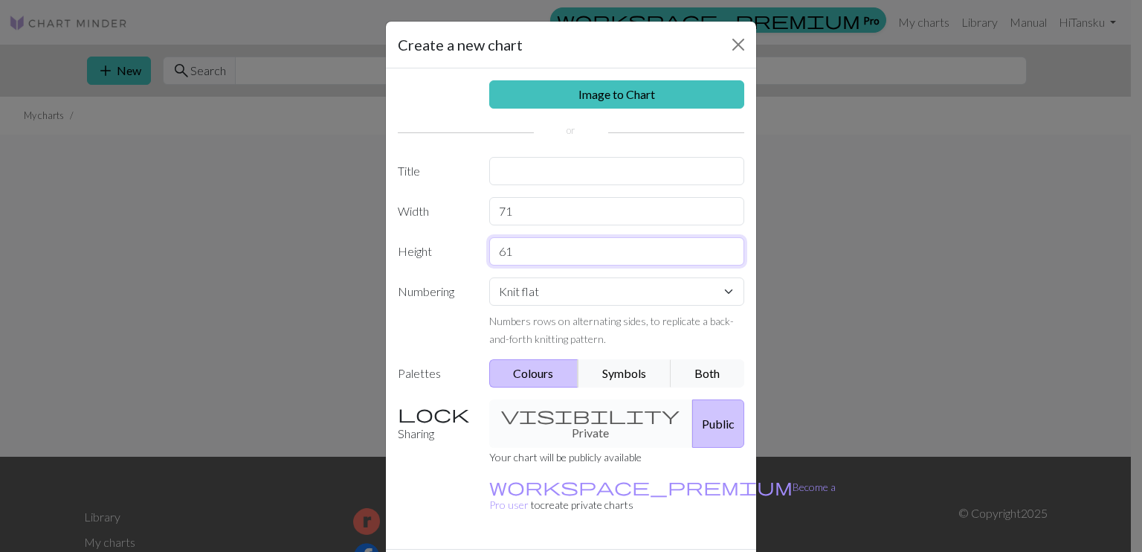
type input "61"
click at [591, 175] on input "text" at bounding box center [617, 171] width 256 height 28
click at [626, 89] on link "Image to Chart" at bounding box center [617, 94] width 256 height 28
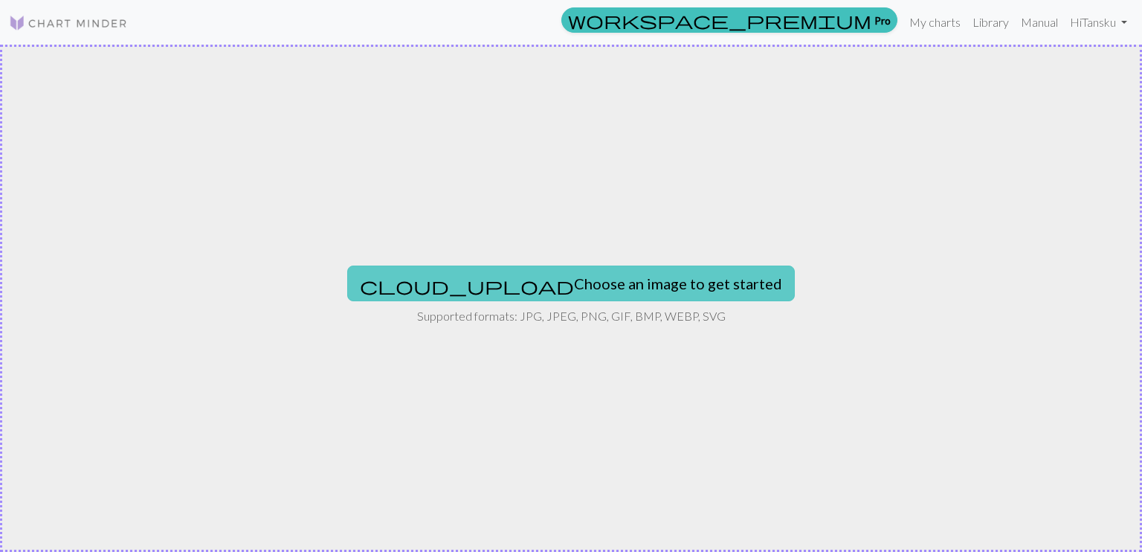
click at [595, 288] on button "cloud_upload Choose an image to get started" at bounding box center [571, 284] width 448 height 36
type input "C:\fakepath\keto-sukat-kaavio-1.jpg"
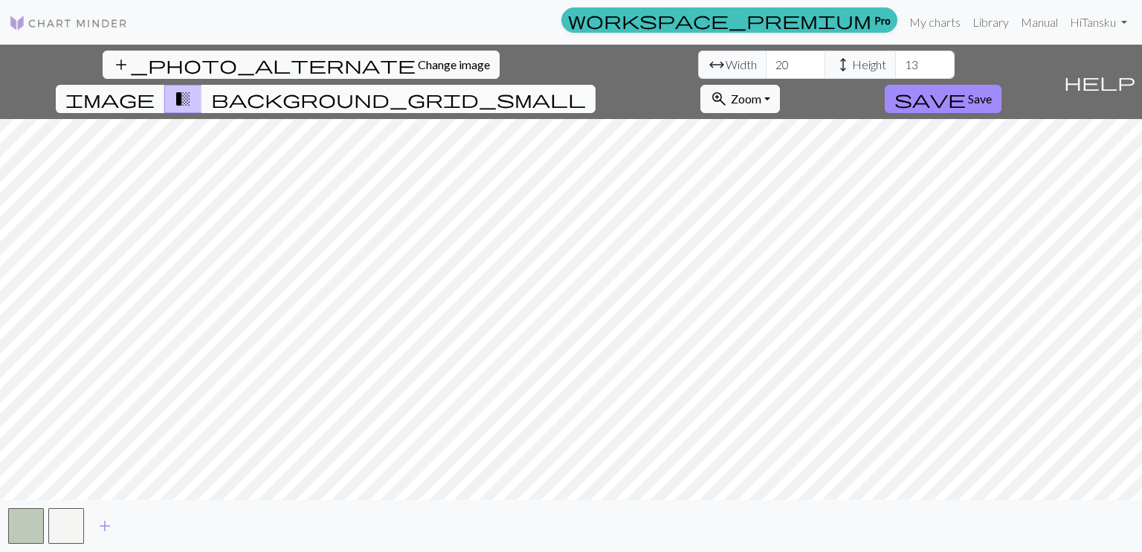
click at [586, 89] on span "background_grid_small" at bounding box center [398, 99] width 375 height 21
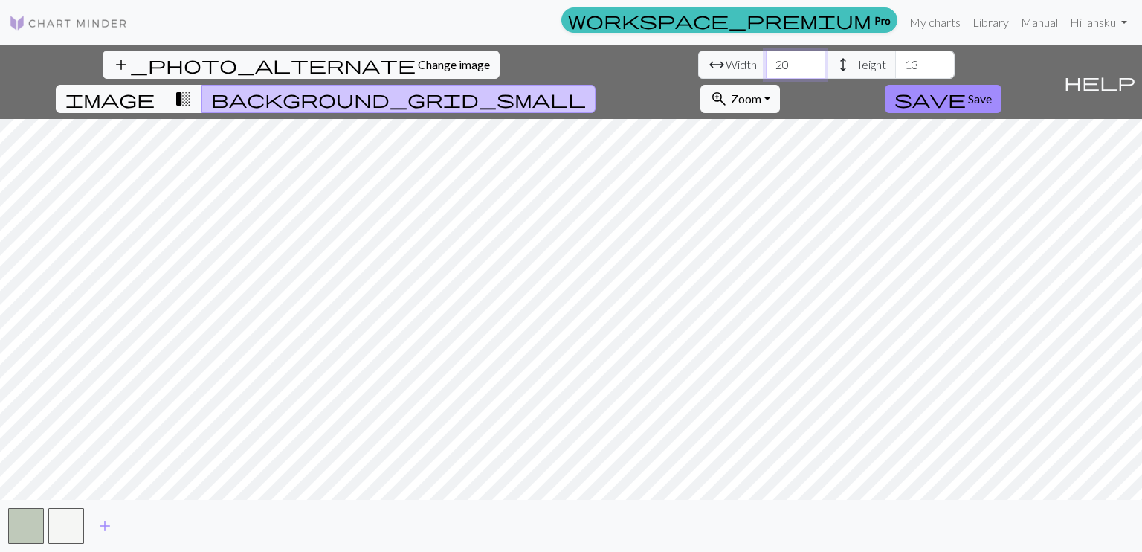
drag, startPoint x: 358, startPoint y: 62, endPoint x: 323, endPoint y: 67, distance: 35.3
click at [698, 67] on div "arrow_range Width 20 height Height 13" at bounding box center [826, 65] width 257 height 28
type input "71"
click at [895, 62] on input "13" at bounding box center [924, 65] width 59 height 28
type input "1"
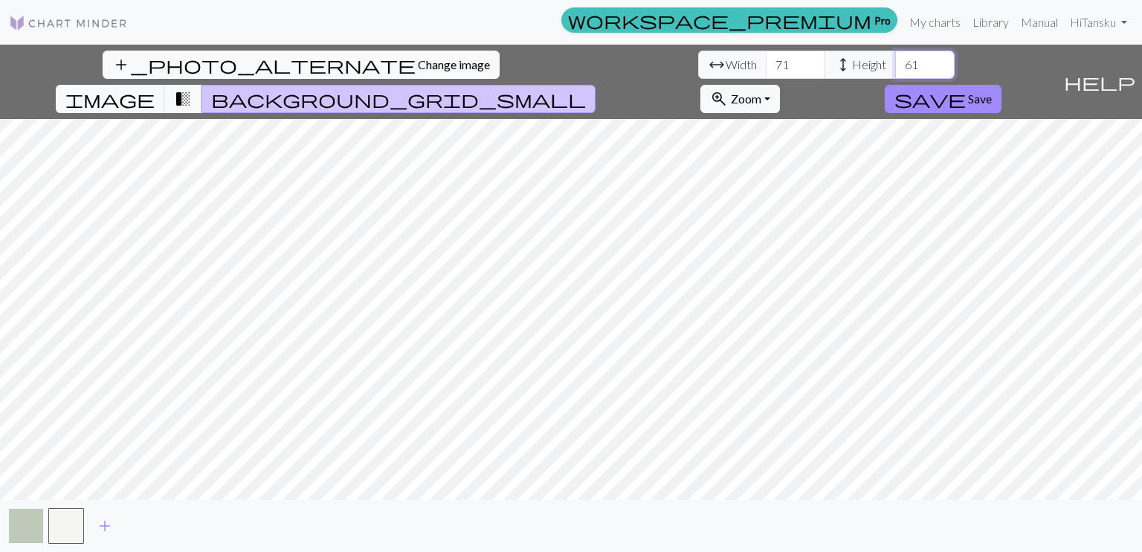
type input "61"
click at [16, 512] on button "button" at bounding box center [26, 526] width 36 height 36
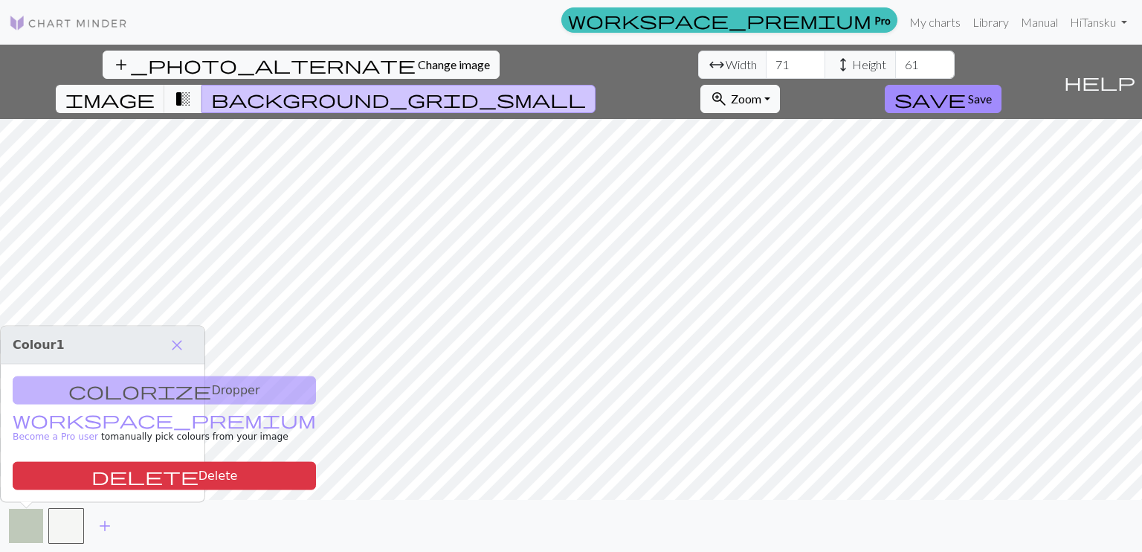
click at [36, 514] on button "button" at bounding box center [26, 526] width 36 height 36
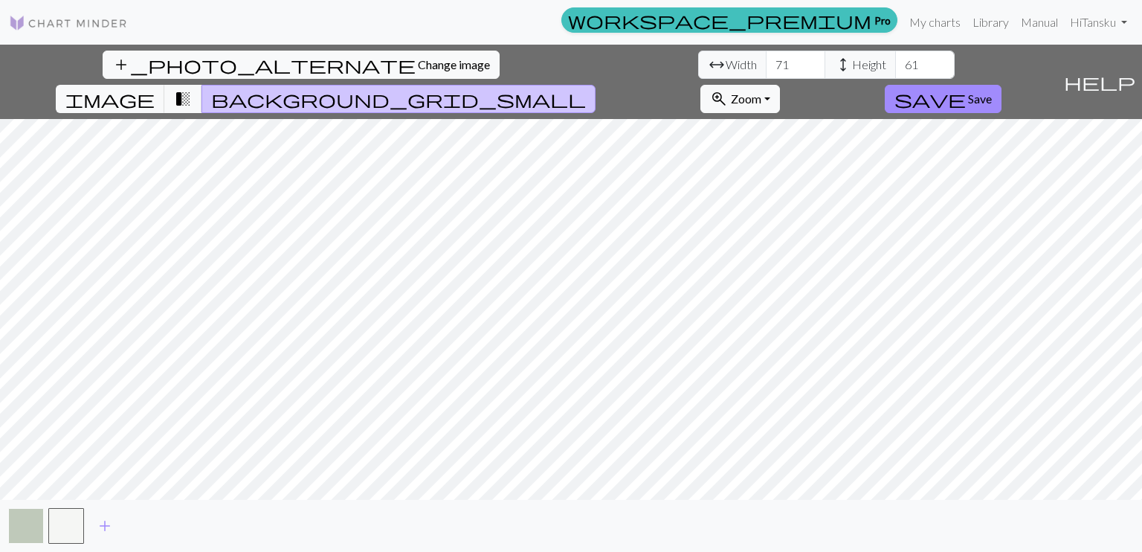
click at [36, 514] on button "button" at bounding box center [26, 526] width 36 height 36
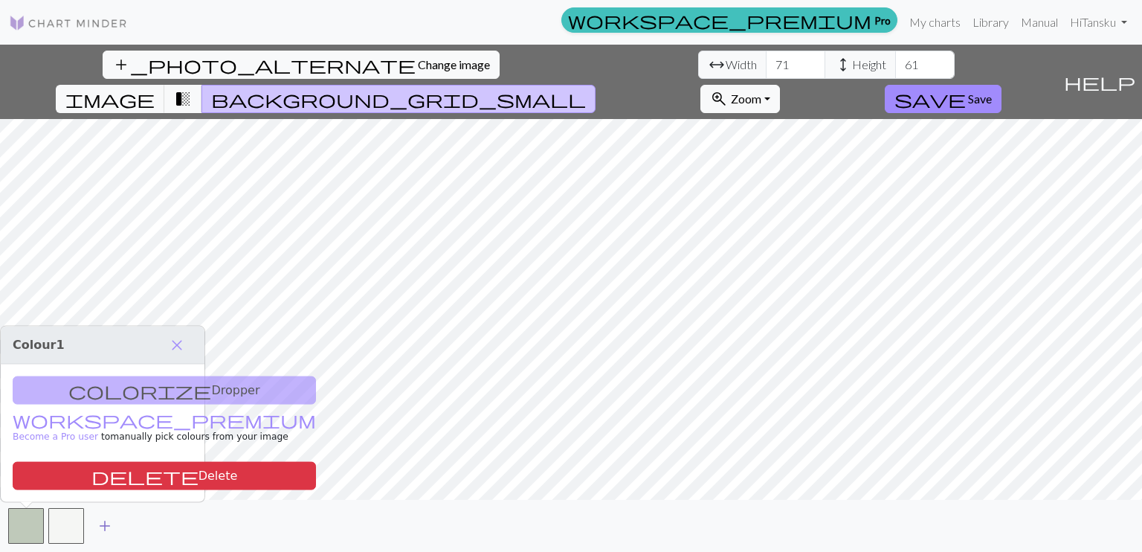
click at [107, 529] on span "add" at bounding box center [105, 525] width 18 height 21
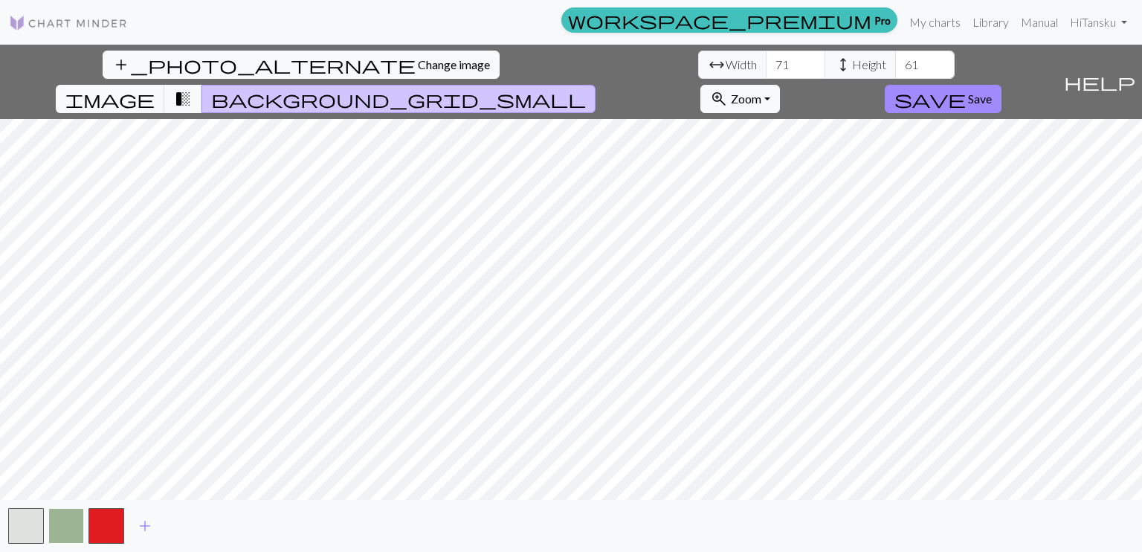
click at [74, 523] on button "button" at bounding box center [66, 526] width 36 height 36
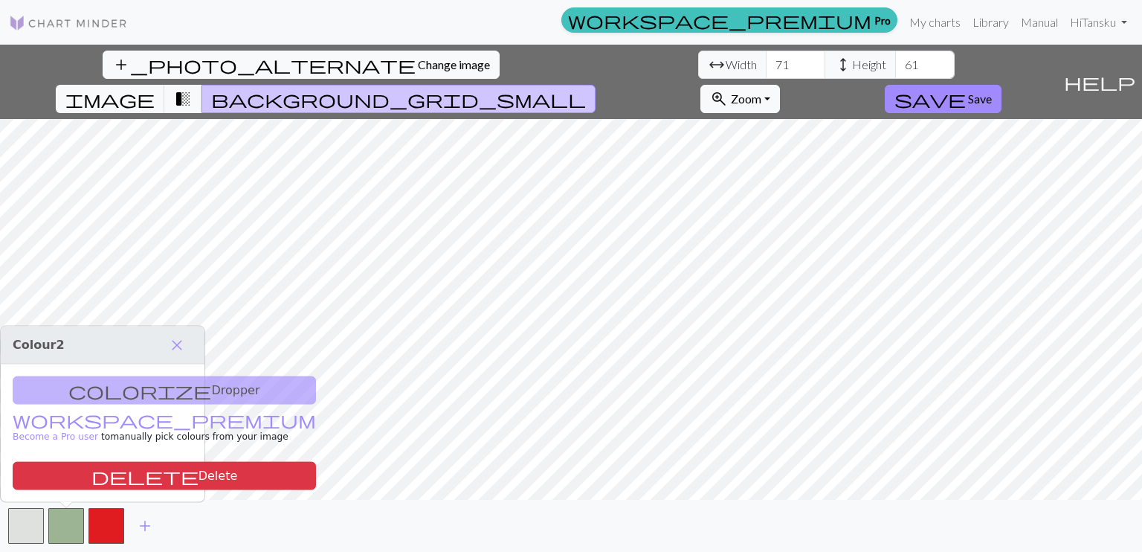
click at [74, 394] on div "colorize Dropper workspace_premium Become a Pro user to manually pick colours f…" at bounding box center [103, 433] width 204 height 138
click at [178, 347] on span "close" at bounding box center [177, 345] width 18 height 21
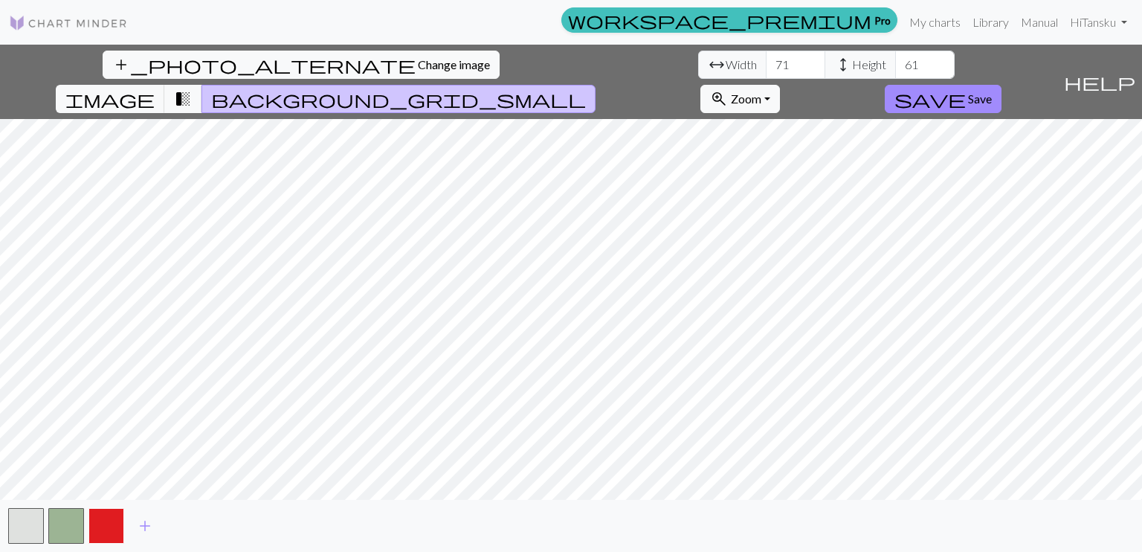
click at [118, 522] on button "button" at bounding box center [107, 526] width 36 height 36
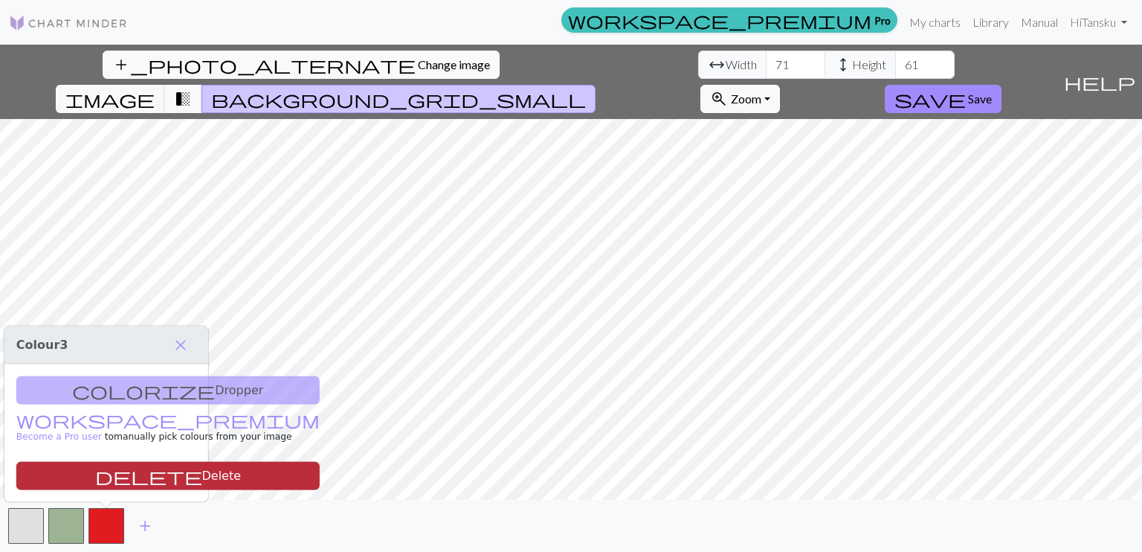
click at [121, 480] on button "delete Delete" at bounding box center [167, 476] width 303 height 28
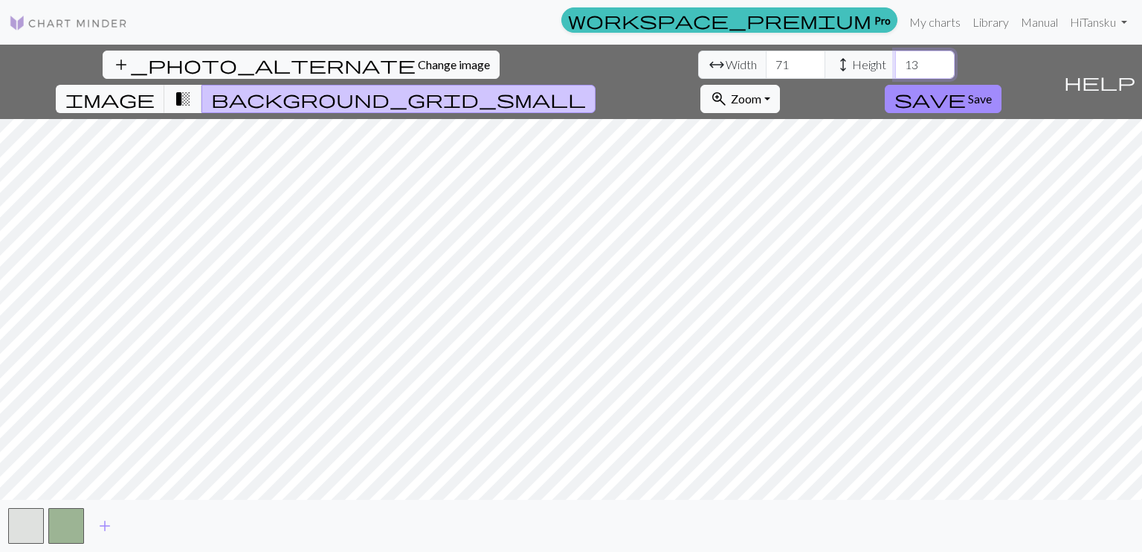
drag, startPoint x: 491, startPoint y: 68, endPoint x: 478, endPoint y: 69, distance: 12.7
click at [895, 69] on input "13" at bounding box center [924, 65] width 59 height 28
type input "1"
type input "61"
drag, startPoint x: 485, startPoint y: 60, endPoint x: 437, endPoint y: 74, distance: 50.2
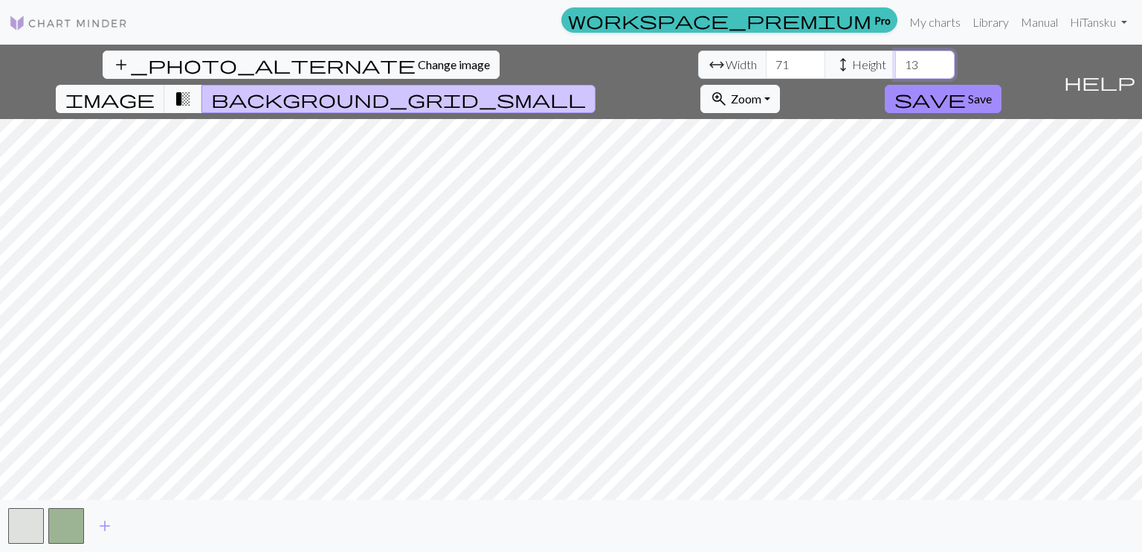
click at [698, 74] on div "arrow_range Width 71 height Height 13" at bounding box center [826, 65] width 257 height 28
type input "61"
click at [780, 85] on button "zoom_in Zoom Zoom" at bounding box center [741, 99] width 80 height 28
click at [819, 120] on button "Fit all" at bounding box center [760, 132] width 118 height 24
click at [992, 91] on span "Save" at bounding box center [980, 98] width 24 height 14
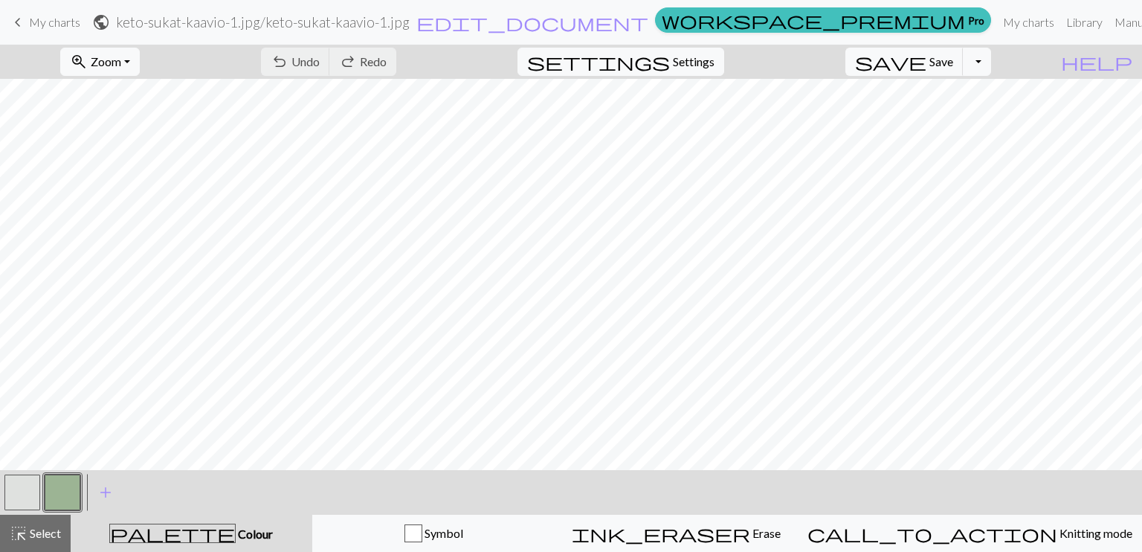
click at [24, 483] on button "button" at bounding box center [22, 493] width 36 height 36
click at [22, 482] on button "button" at bounding box center [22, 493] width 36 height 36
click at [22, 482] on div "Edit colour Name MC Use advanced picker workspace_premium Become a Pro user to …" at bounding box center [571, 276] width 1142 height 552
click at [22, 482] on button "button" at bounding box center [22, 493] width 36 height 36
click at [22, 482] on div "Edit colour Name MC Use advanced picker workspace_premium Become a Pro user to …" at bounding box center [571, 276] width 1142 height 552
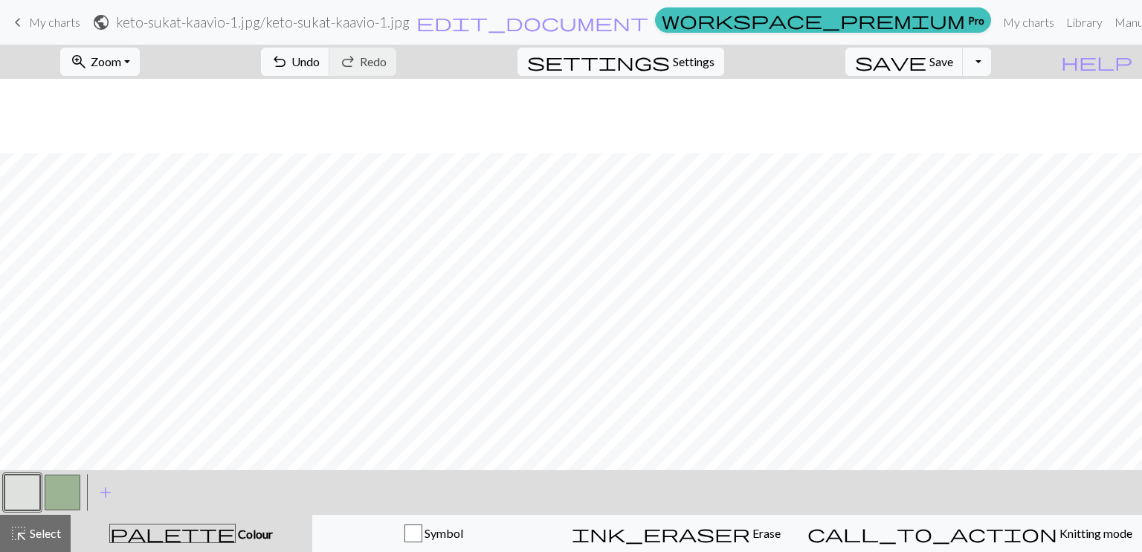
scroll to position [372, 0]
click at [67, 506] on button "button" at bounding box center [63, 493] width 36 height 36
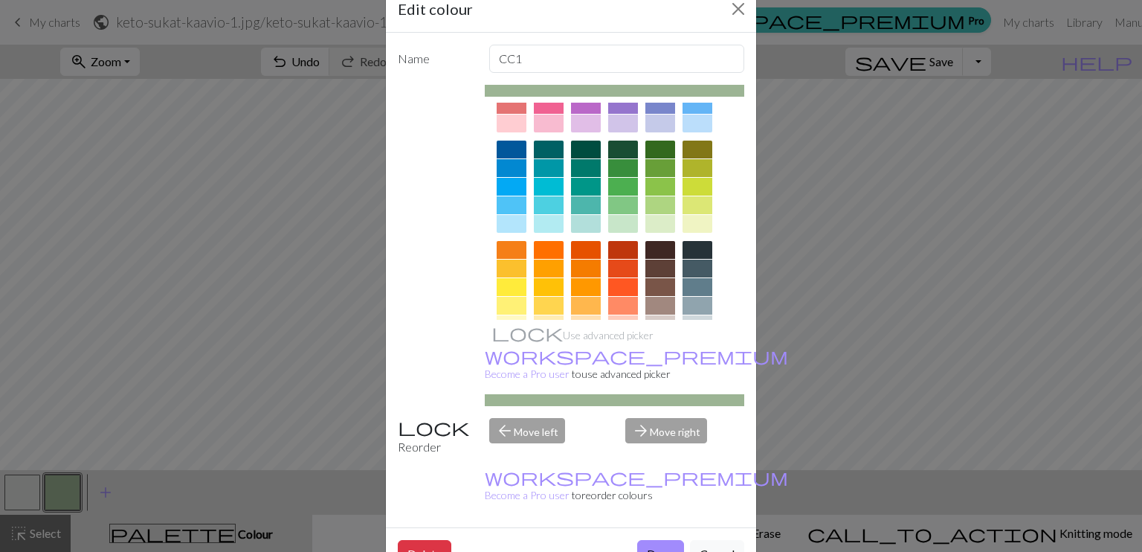
scroll to position [205, 0]
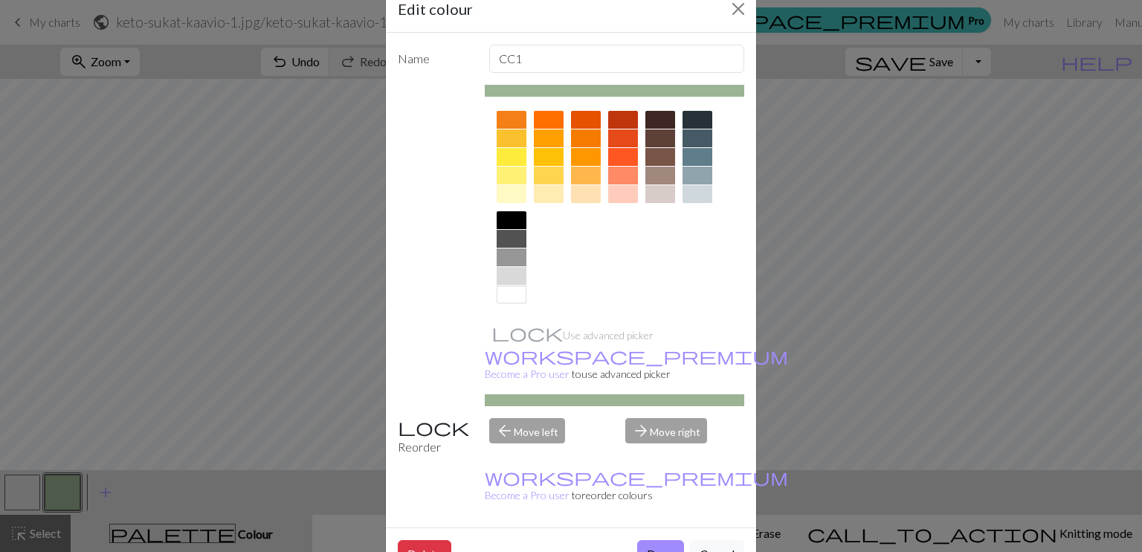
click at [656, 195] on div at bounding box center [661, 194] width 30 height 18
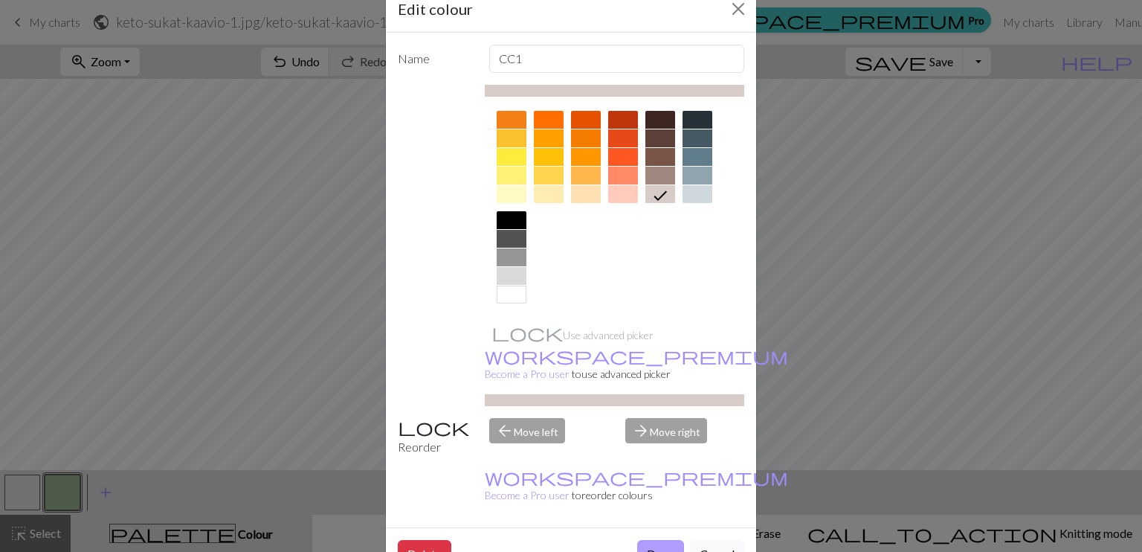
click at [649, 540] on button "Done" at bounding box center [660, 554] width 47 height 28
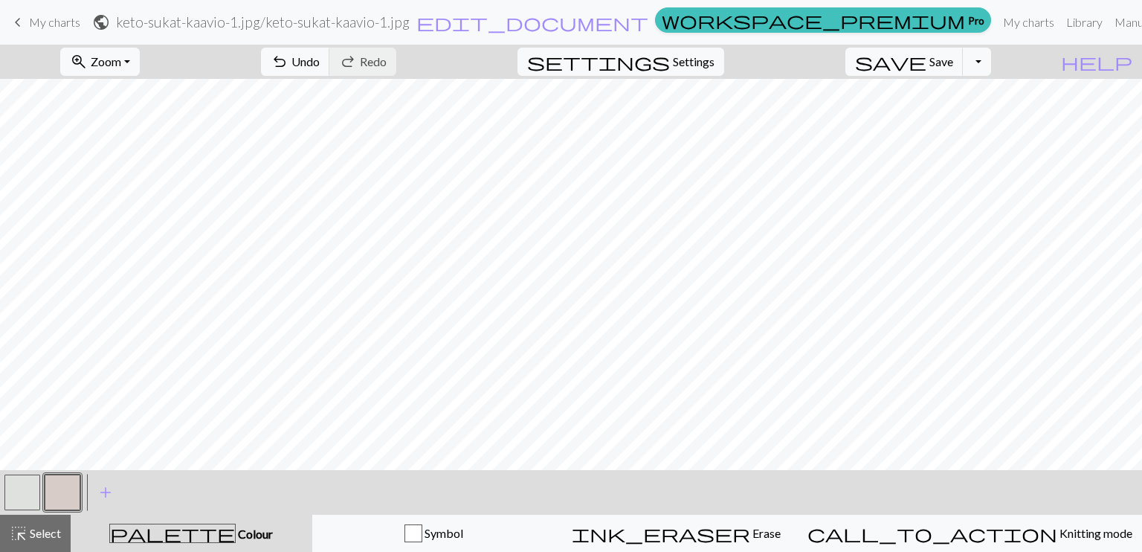
click at [22, 498] on button "button" at bounding box center [22, 493] width 36 height 36
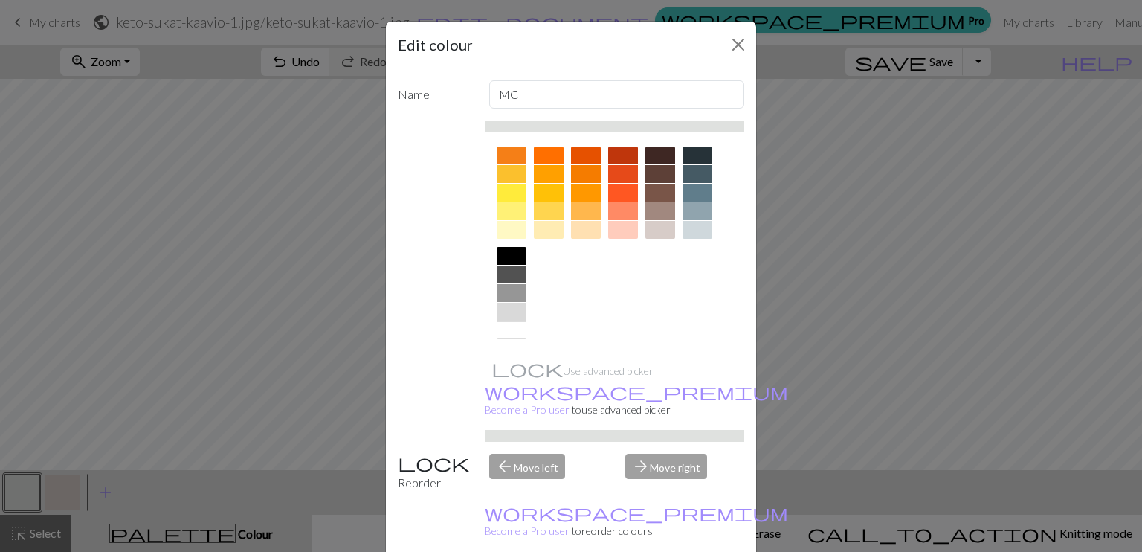
click at [510, 185] on div at bounding box center [512, 193] width 30 height 18
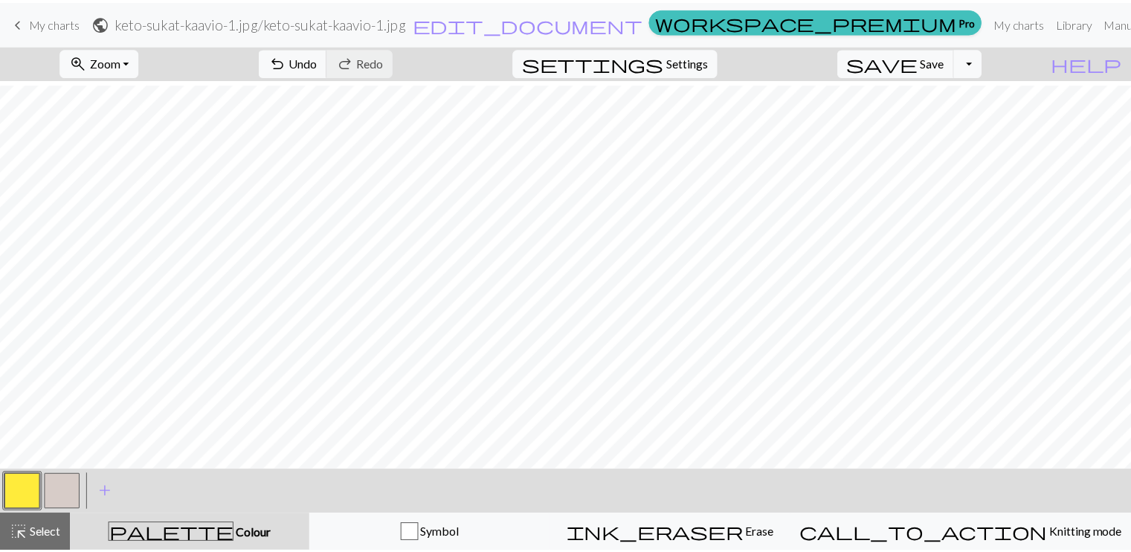
scroll to position [594, 0]
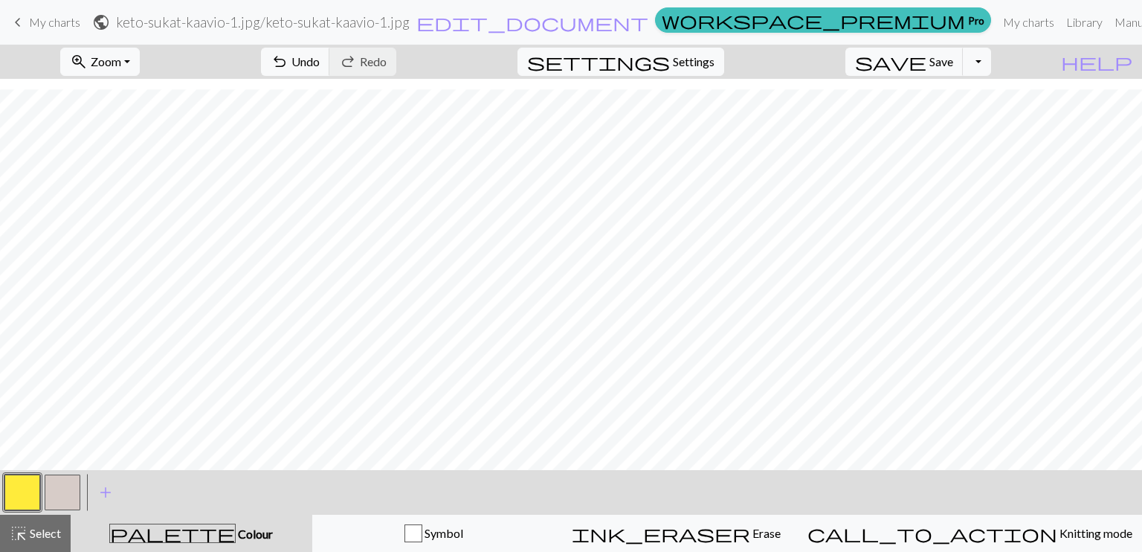
drag, startPoint x: 9, startPoint y: 25, endPoint x: 654, endPoint y: 56, distance: 646.3
click at [9, 25] on span "keyboard_arrow_left" at bounding box center [18, 22] width 18 height 21
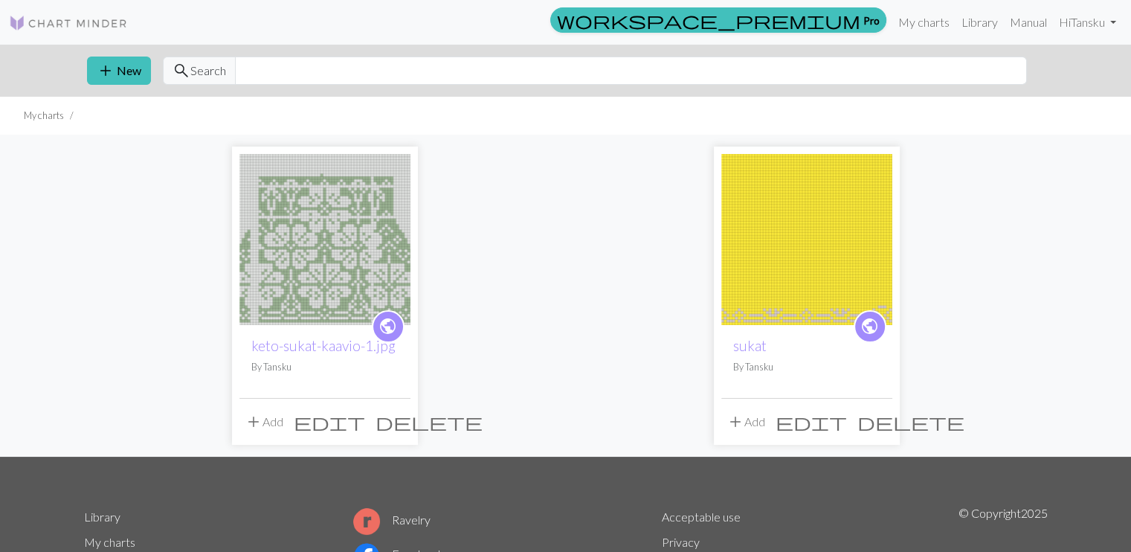
click at [402, 419] on span "delete" at bounding box center [429, 421] width 107 height 21
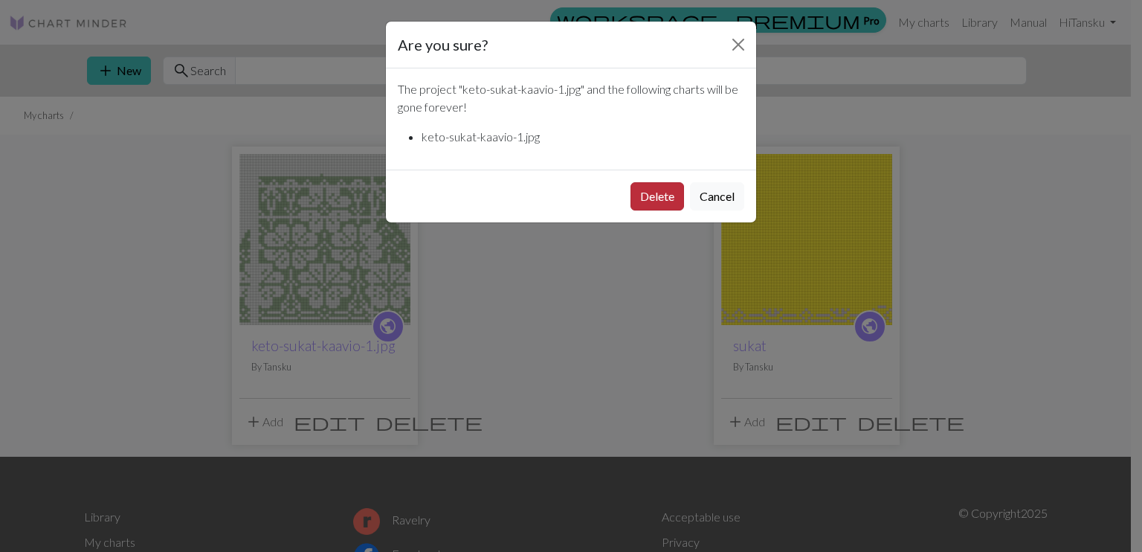
click at [661, 197] on button "Delete" at bounding box center [658, 196] width 54 height 28
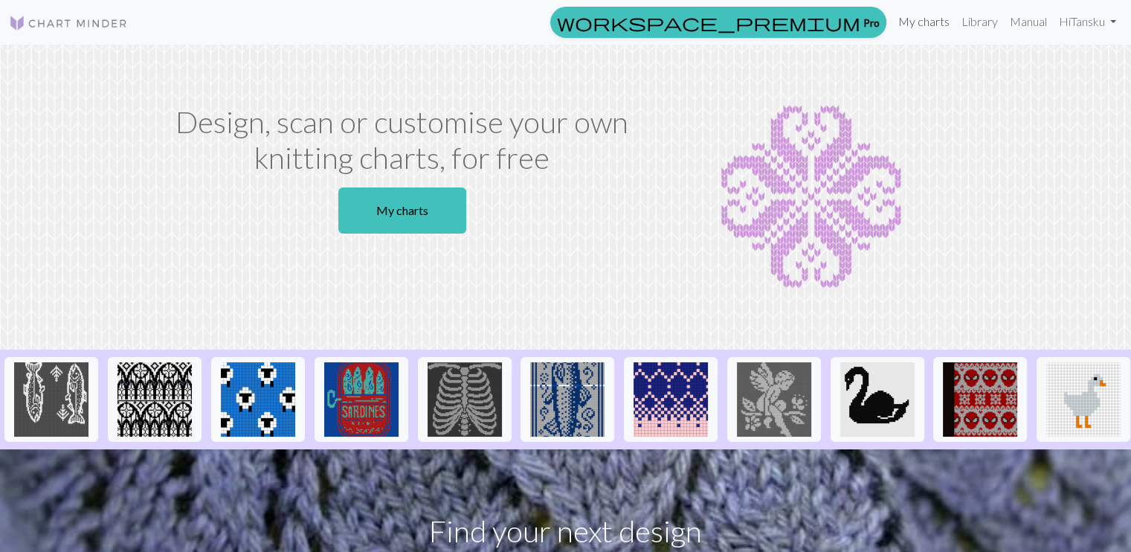
click at [908, 26] on link "My charts" at bounding box center [923, 22] width 63 height 30
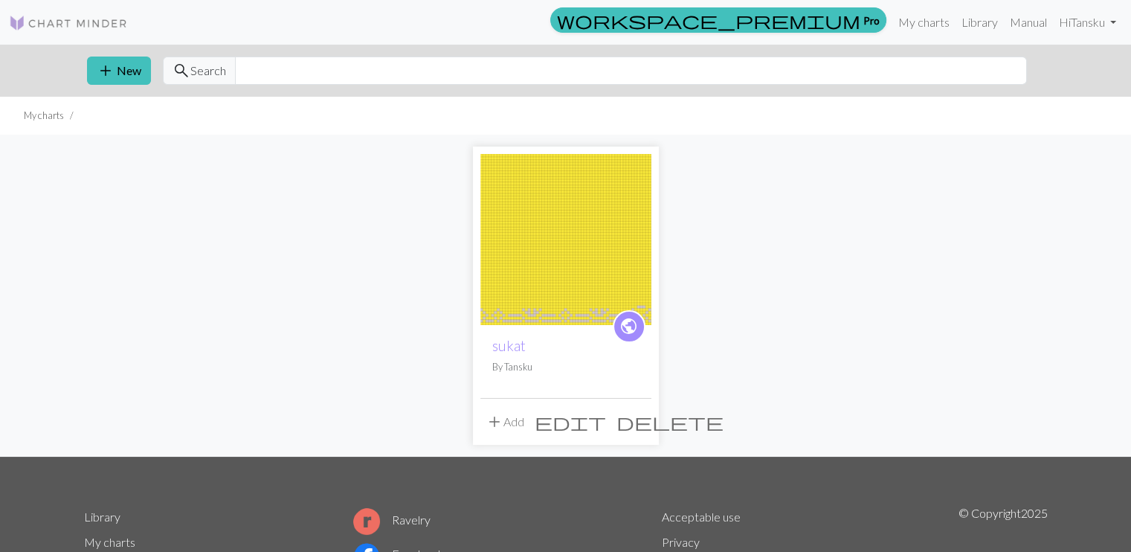
click at [570, 304] on img at bounding box center [565, 239] width 171 height 171
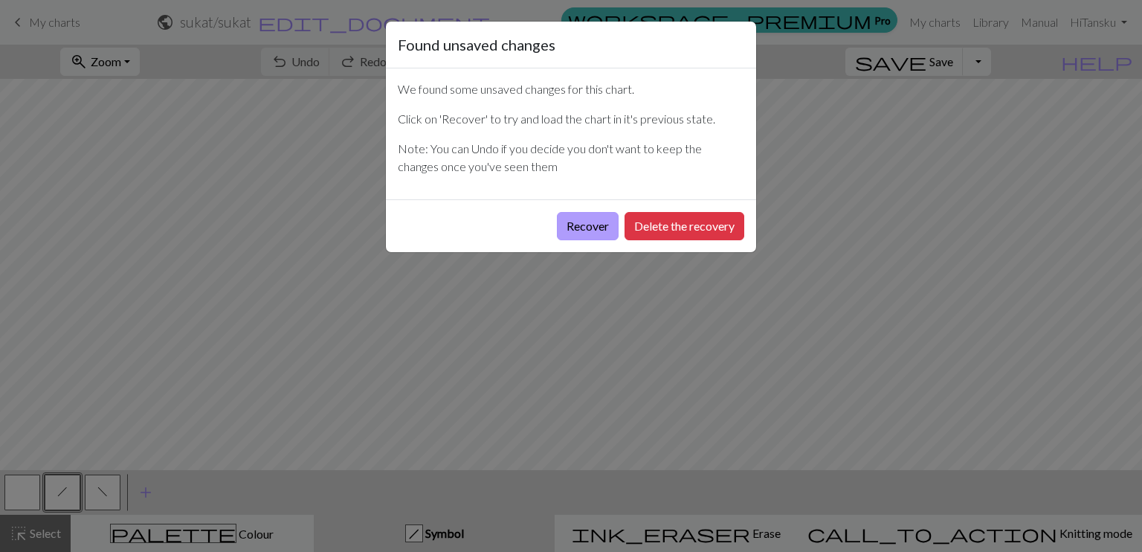
click at [598, 228] on button "Recover" at bounding box center [588, 226] width 62 height 28
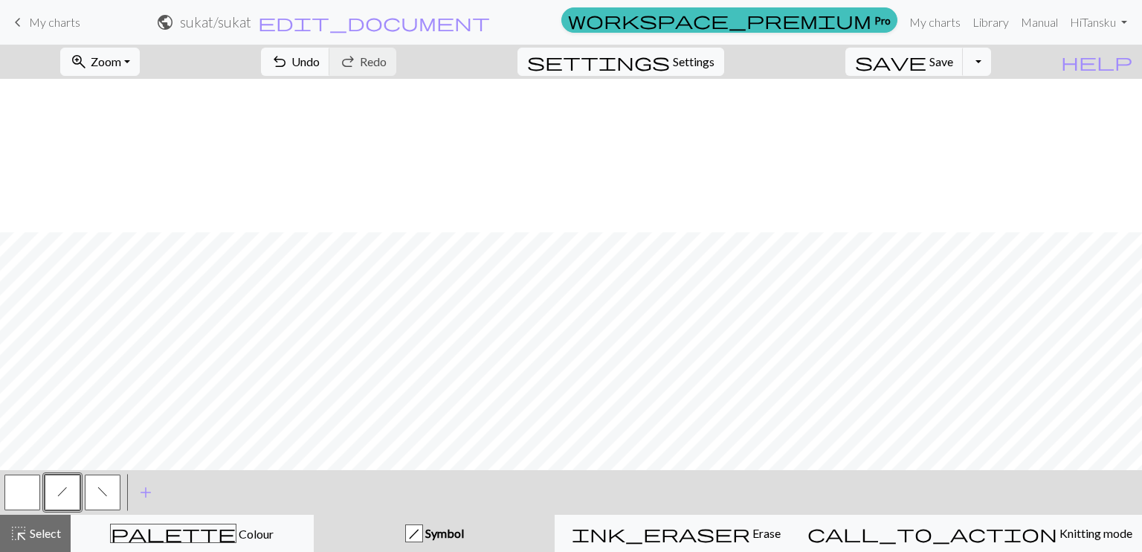
scroll to position [594, 0]
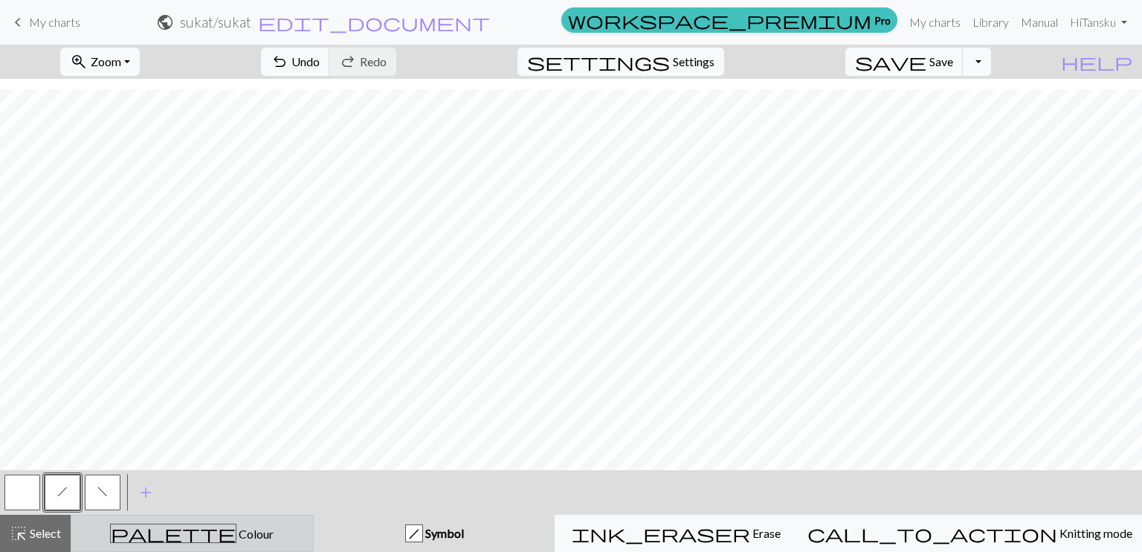
click at [172, 531] on div "palette Colour Colour" at bounding box center [192, 533] width 224 height 19
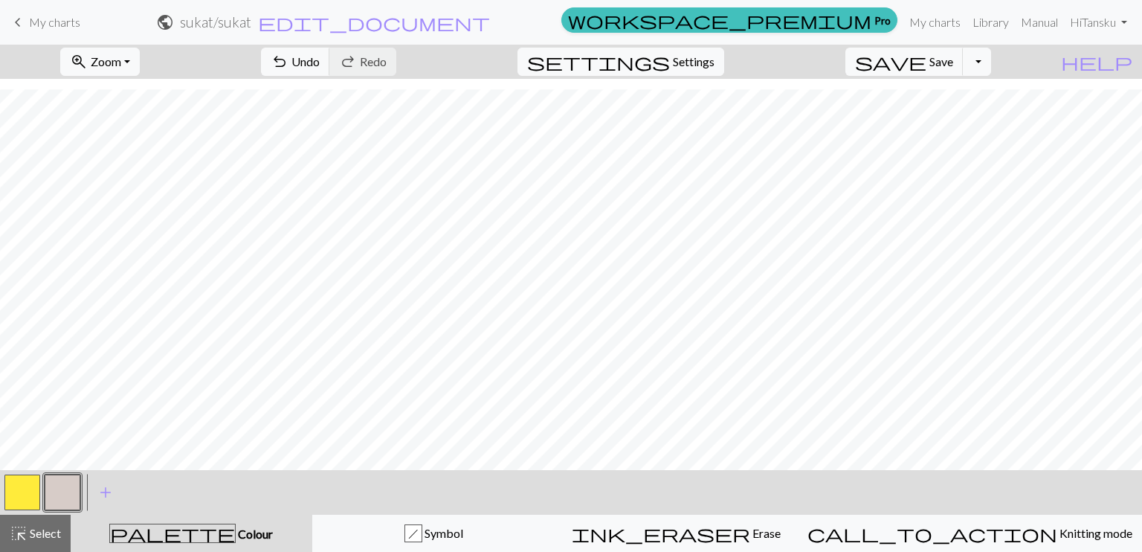
click at [26, 499] on button "button" at bounding box center [22, 493] width 36 height 36
click at [289, 62] on span "undo" at bounding box center [280, 61] width 18 height 21
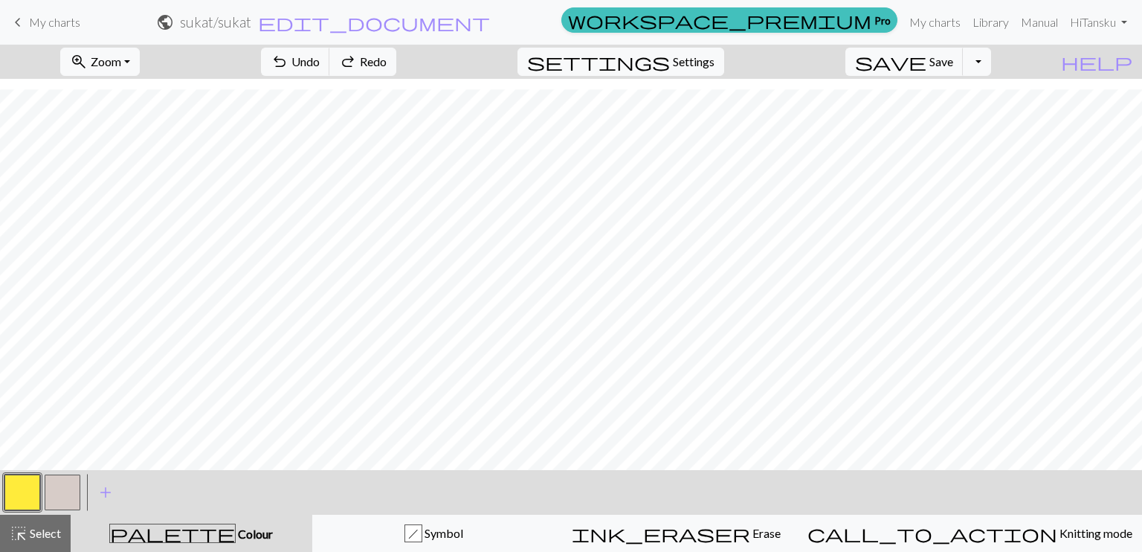
drag, startPoint x: 65, startPoint y: 484, endPoint x: 74, endPoint y: 463, distance: 23.3
click at [65, 484] on button "button" at bounding box center [63, 493] width 36 height 36
